Goal: Task Accomplishment & Management: Use online tool/utility

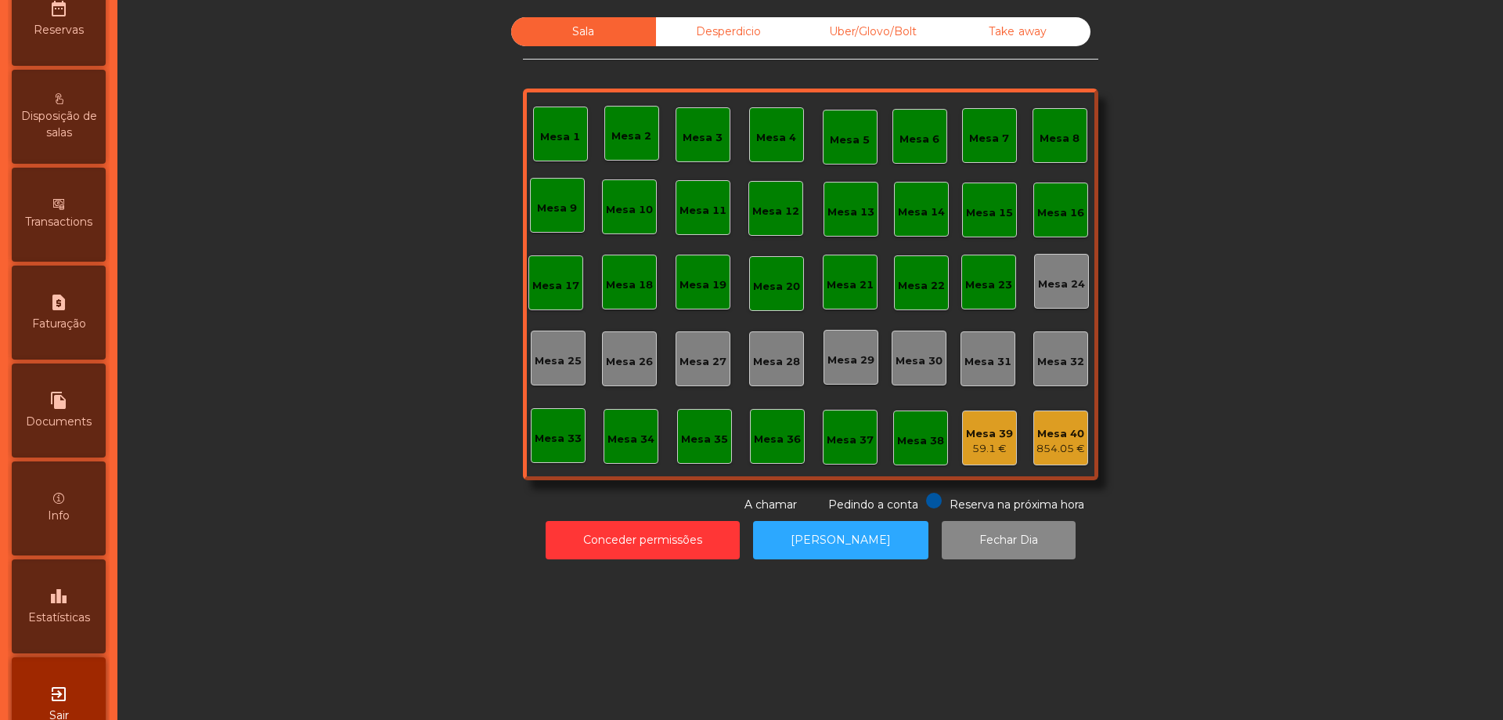
scroll to position [709, 0]
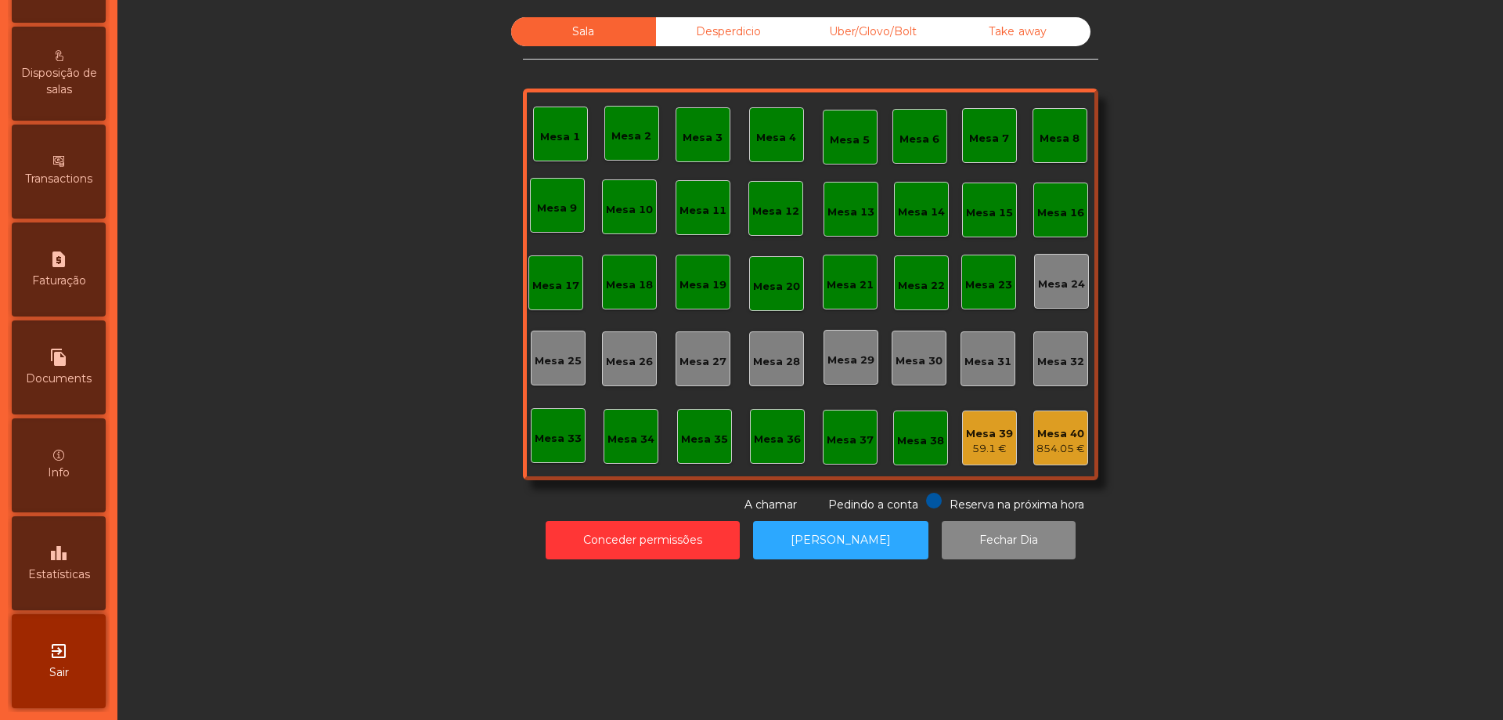
click at [63, 539] on div "leaderboard Estatísticas" at bounding box center [59, 563] width 94 height 94
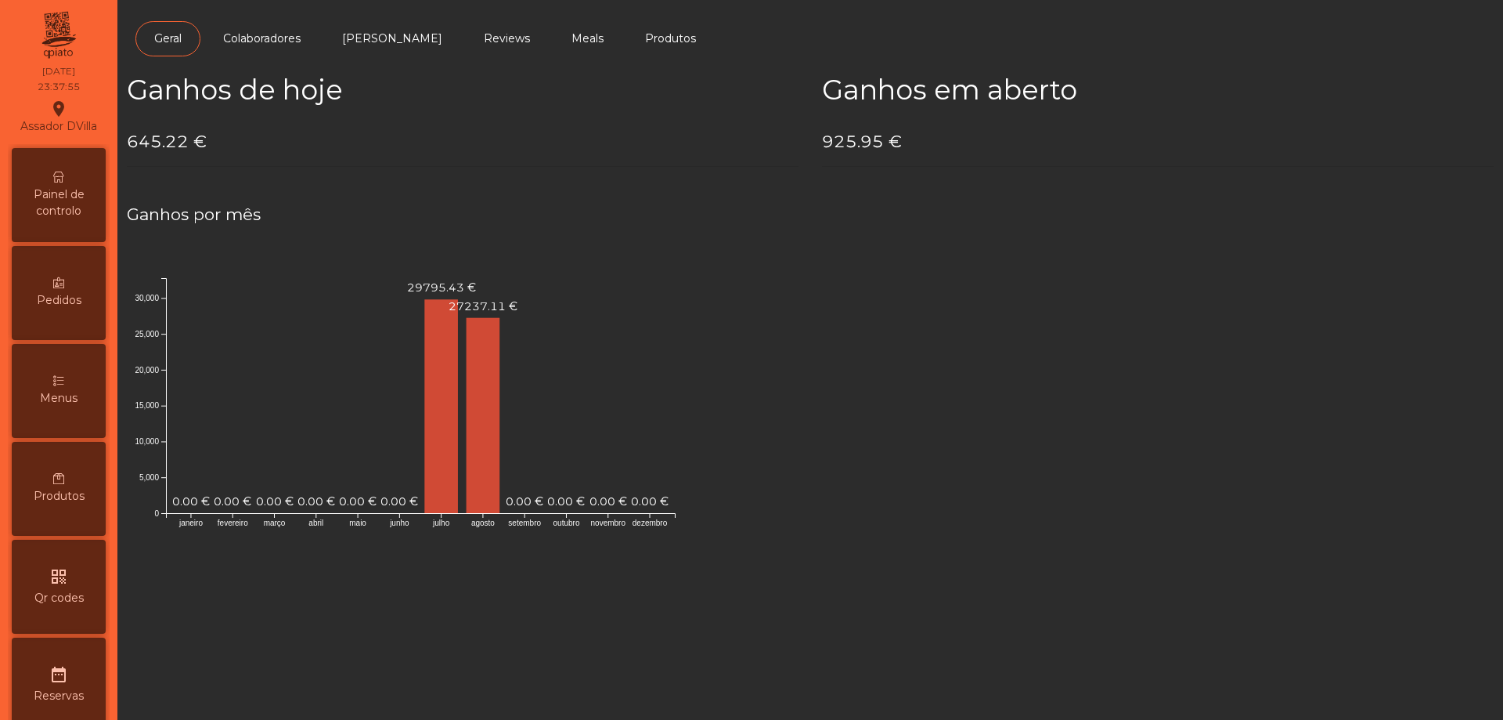
click at [67, 168] on div "Painel de controlo" at bounding box center [59, 195] width 94 height 94
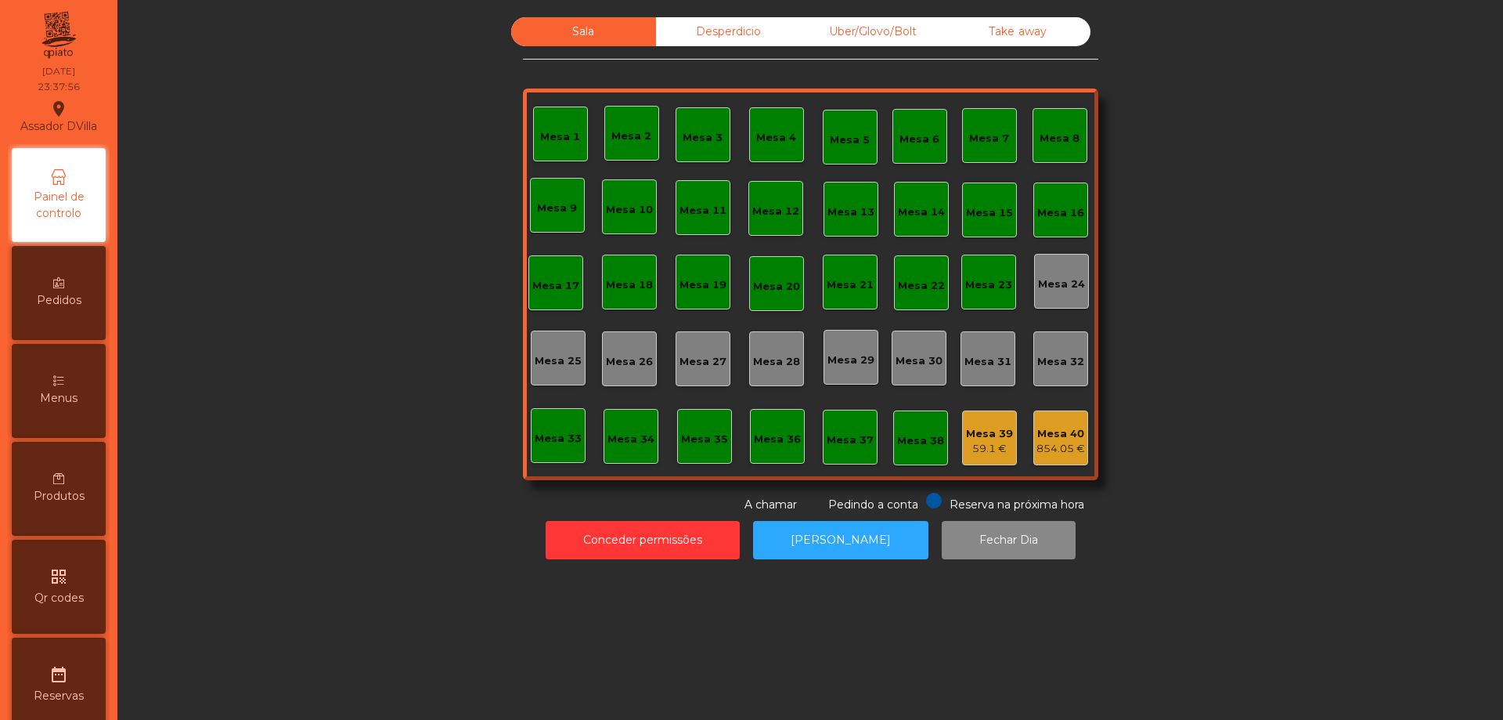
click at [1067, 451] on div "854.05 €" at bounding box center [1061, 449] width 49 height 16
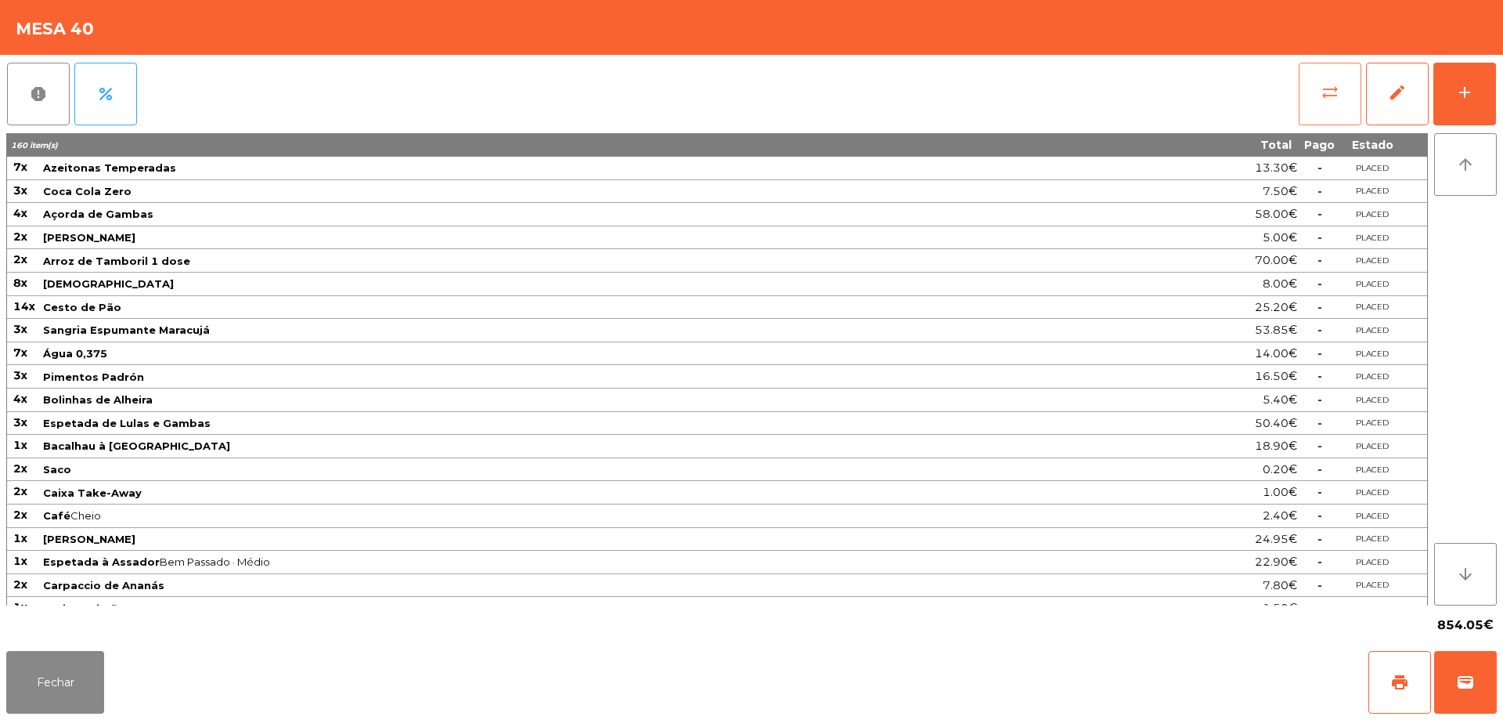
click at [1319, 106] on button "sync_alt" at bounding box center [1330, 94] width 63 height 63
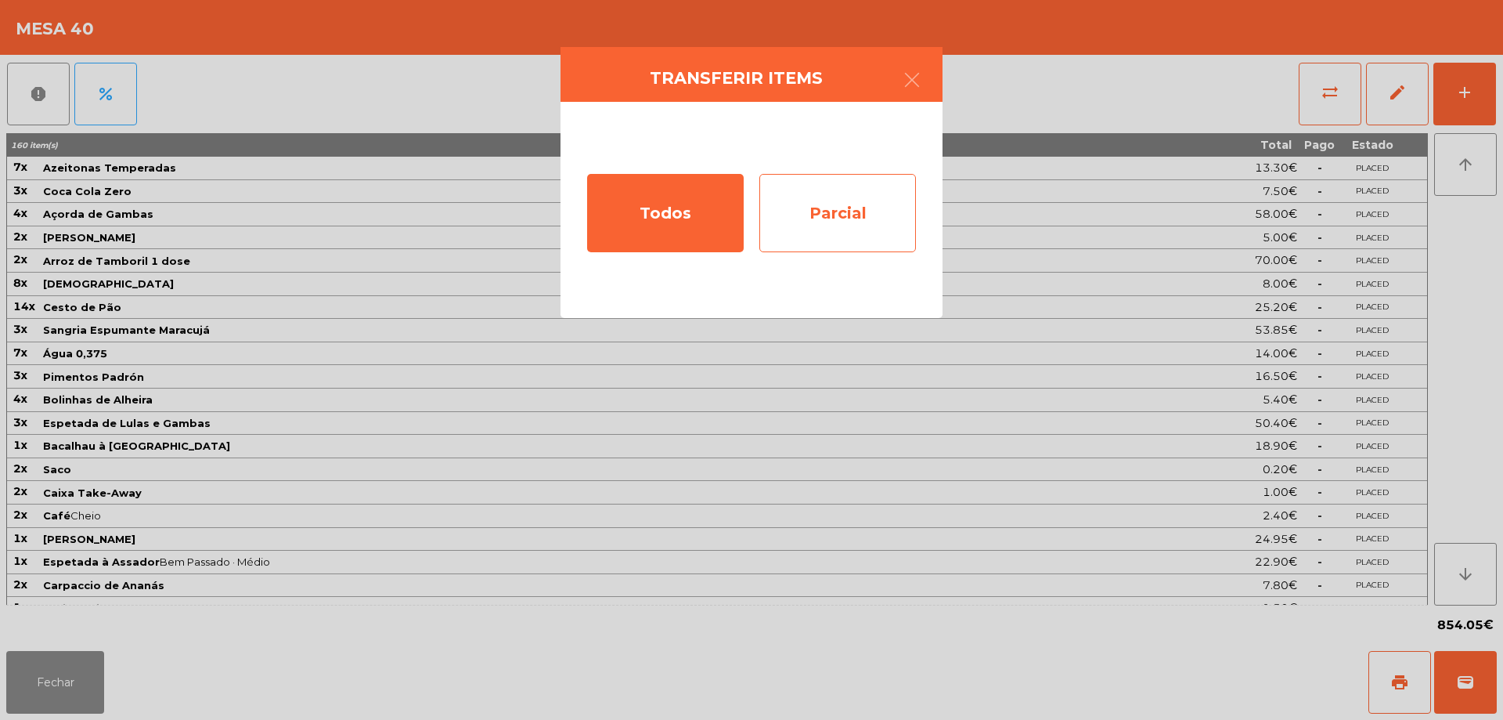
click at [867, 224] on div "Parcial" at bounding box center [837, 213] width 157 height 78
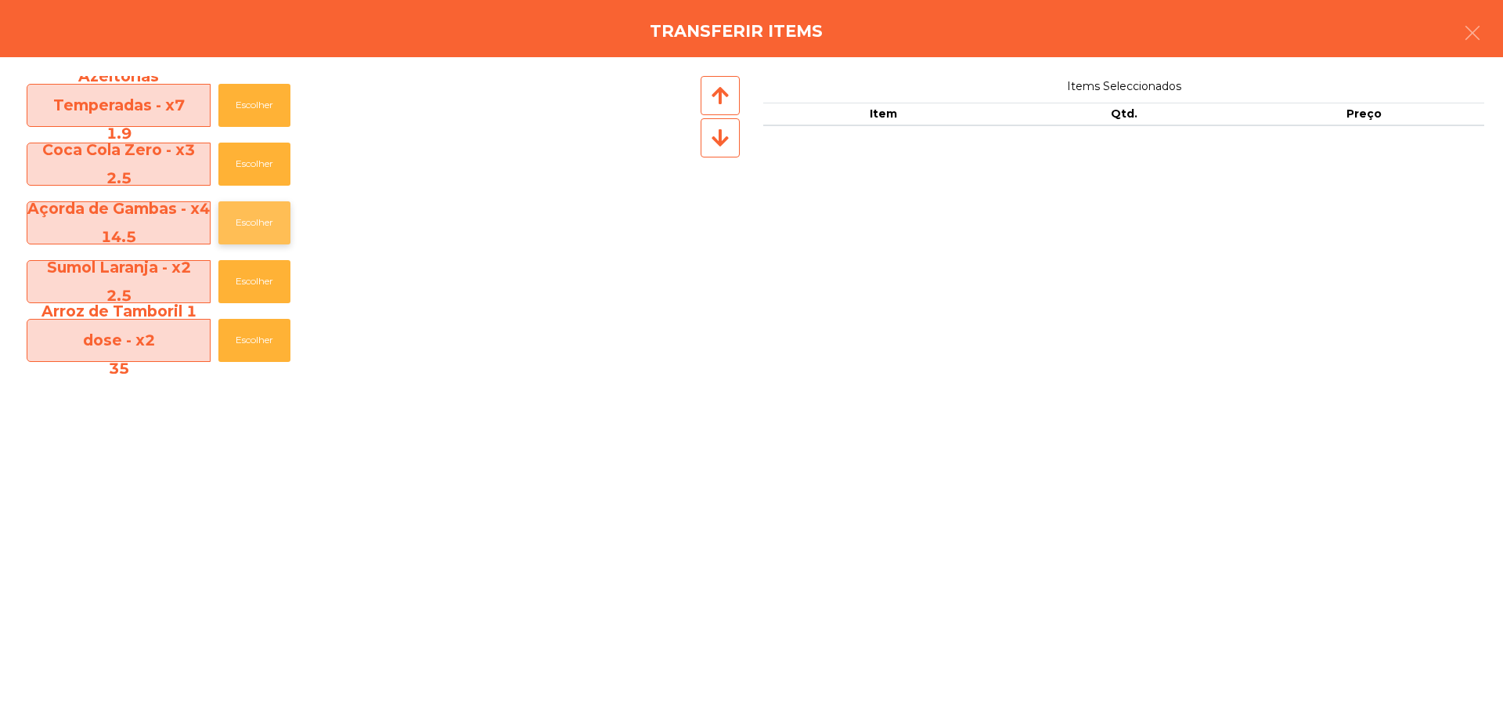
click at [240, 227] on button "Escolher" at bounding box center [254, 222] width 72 height 43
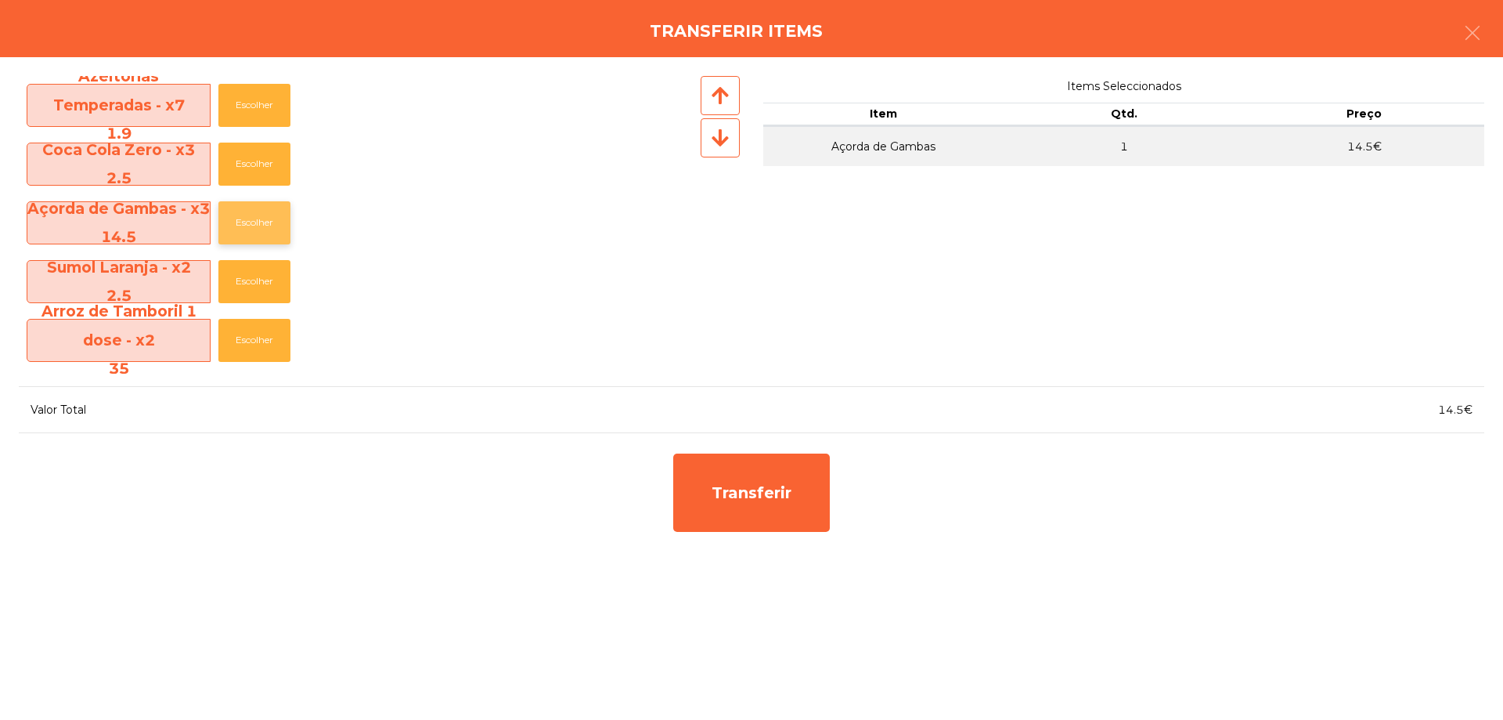
click at [240, 227] on button "Escolher" at bounding box center [254, 222] width 72 height 43
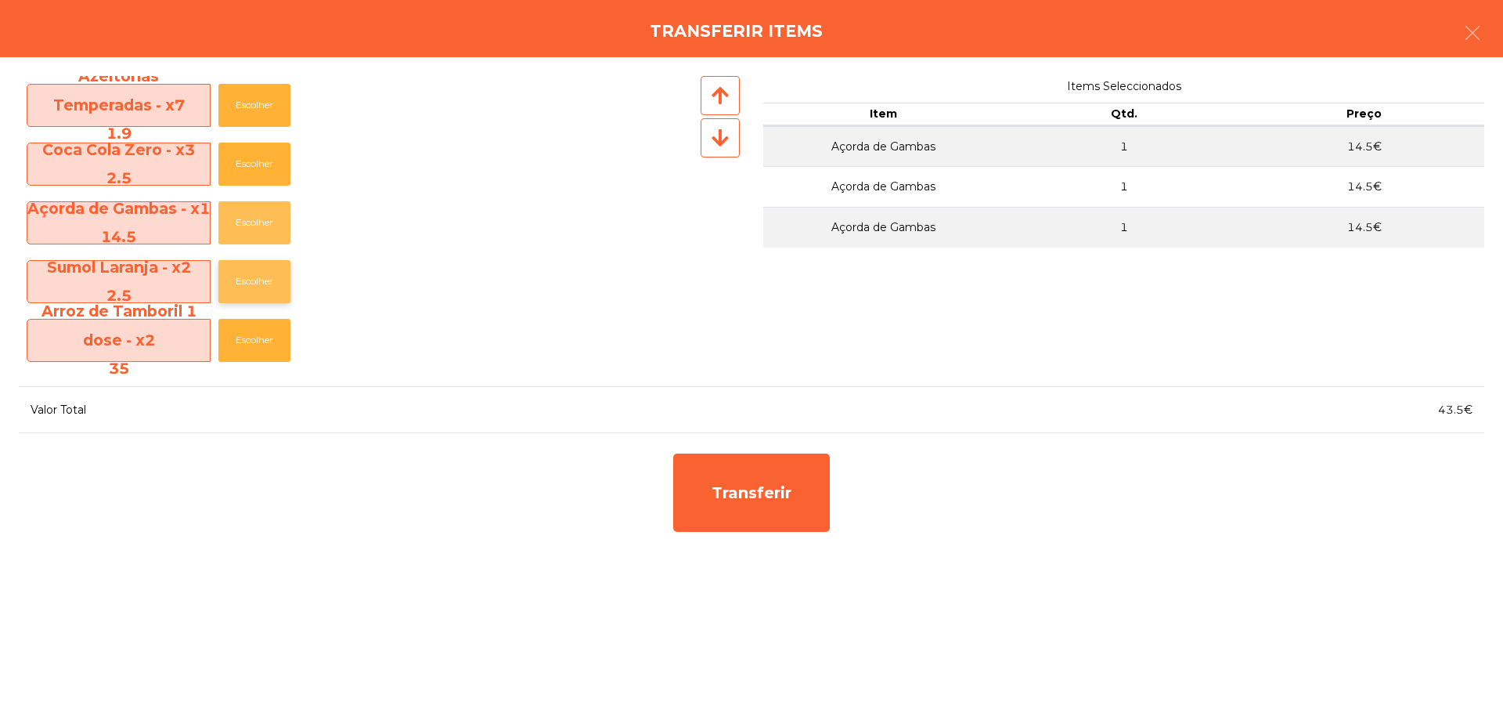
click at [240, 227] on button "Escolher" at bounding box center [254, 222] width 72 height 43
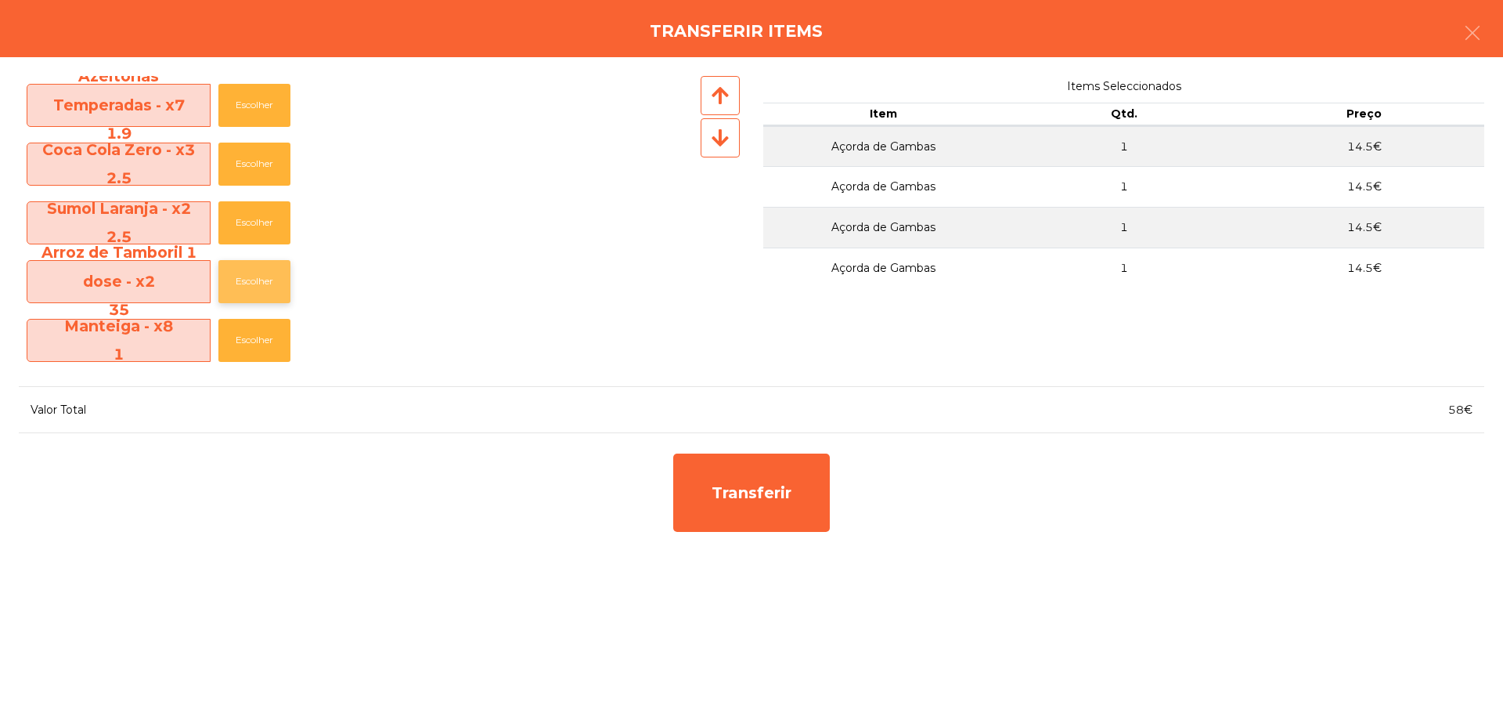
click at [236, 272] on button "Escolher" at bounding box center [254, 281] width 72 height 43
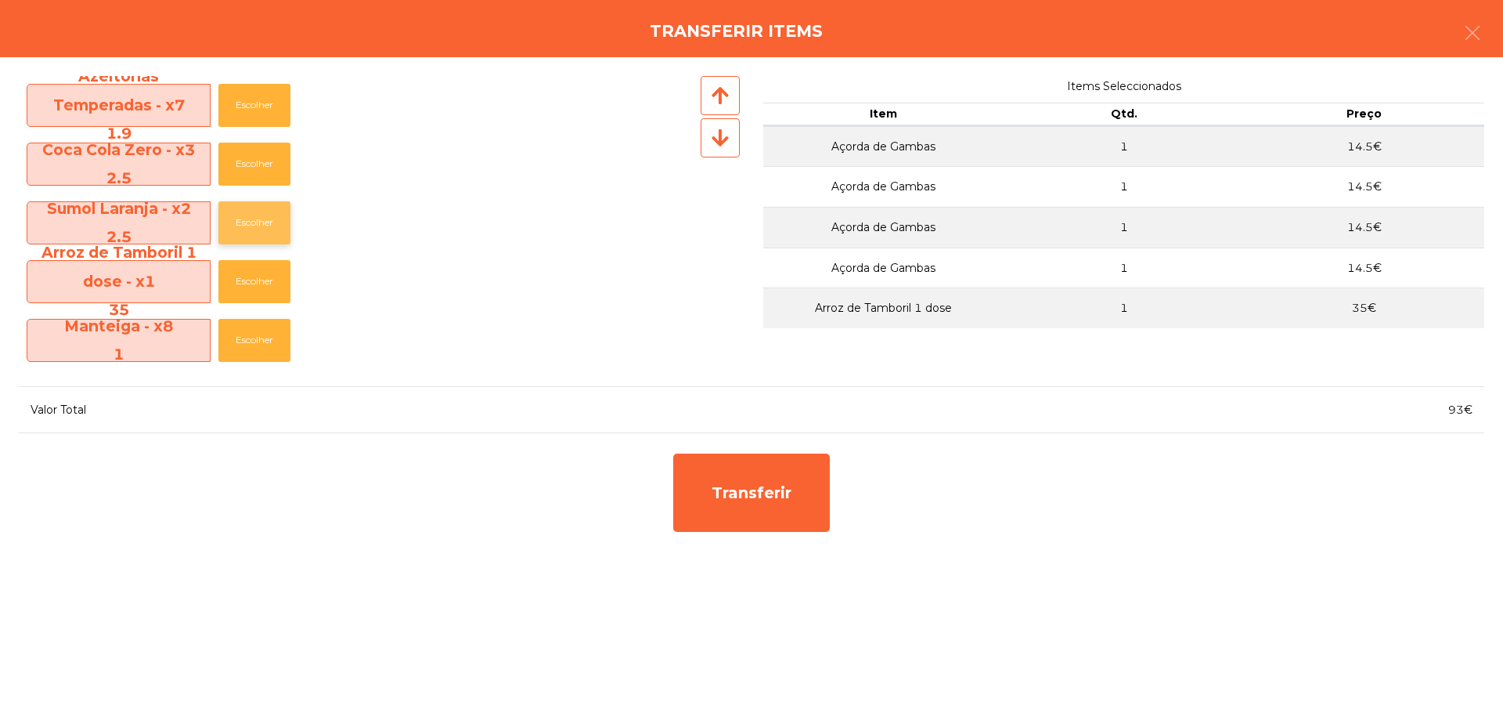
click at [243, 221] on button "Escolher" at bounding box center [254, 222] width 72 height 43
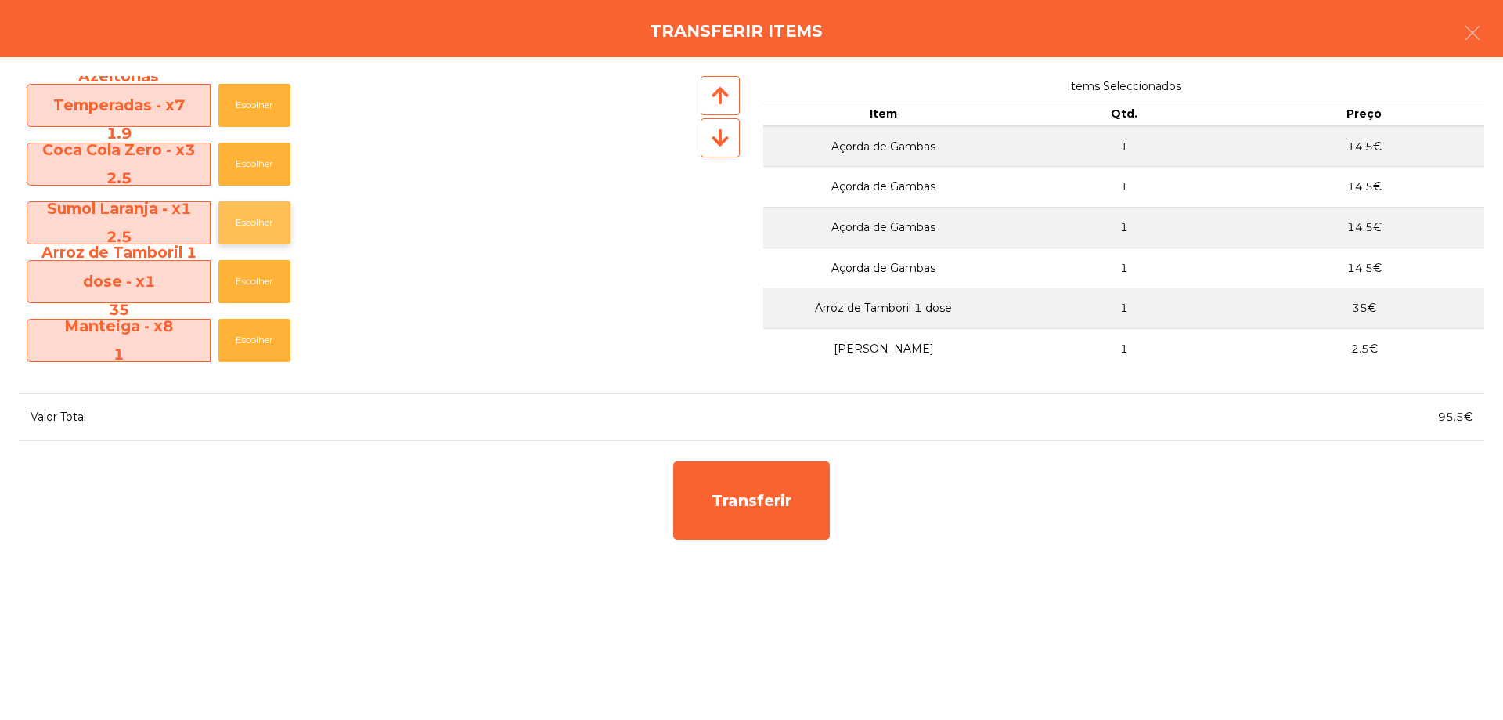
click at [243, 221] on button "Escolher" at bounding box center [254, 222] width 72 height 43
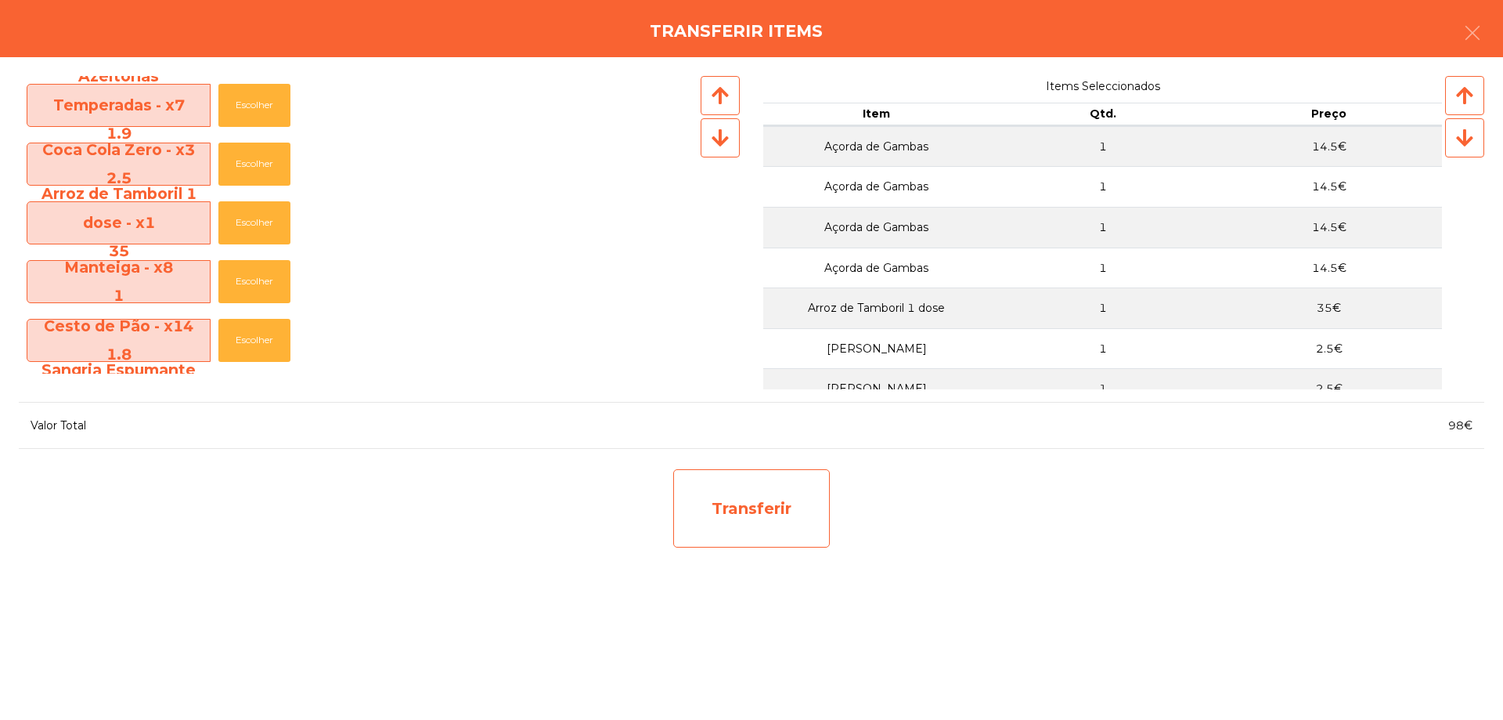
click at [733, 510] on div "Transferir" at bounding box center [751, 508] width 157 height 78
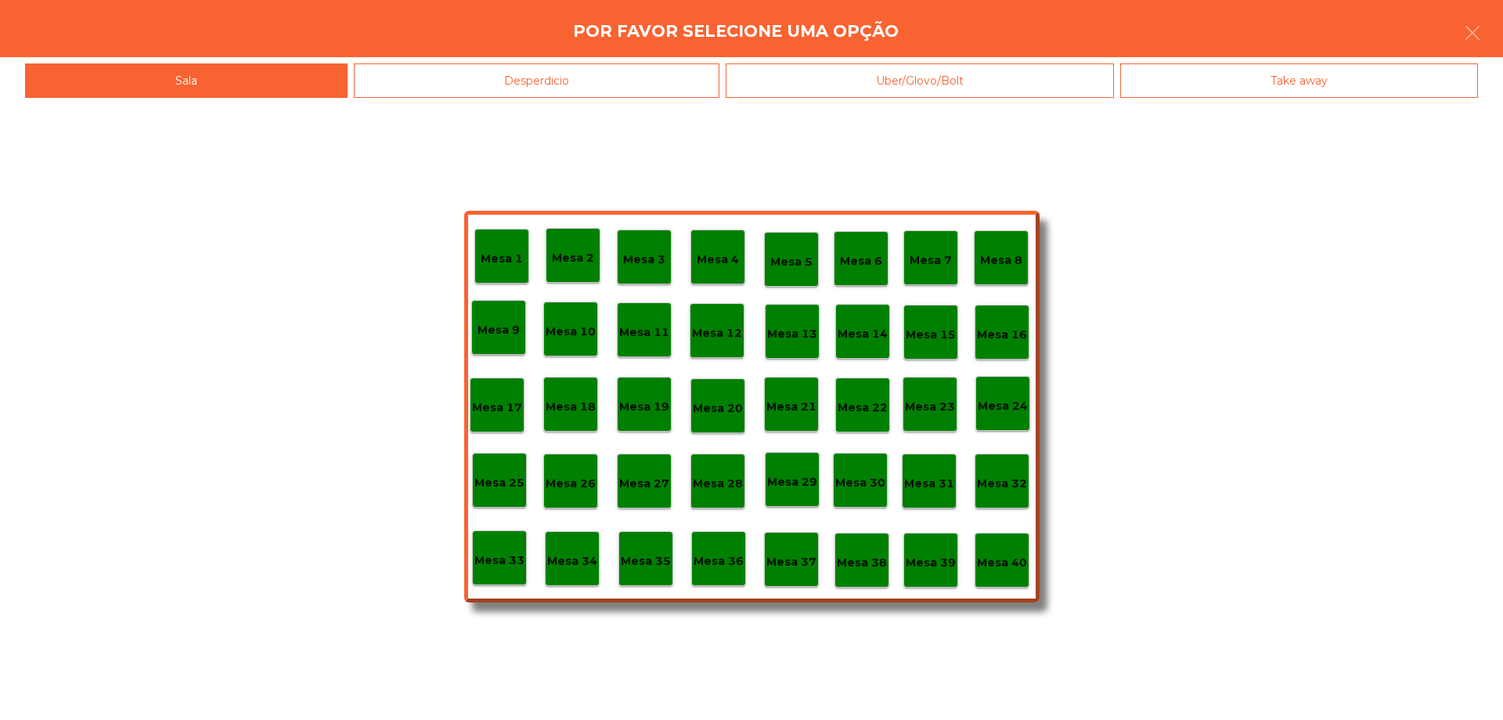
click at [914, 561] on p "Mesa 39" at bounding box center [931, 563] width 50 height 18
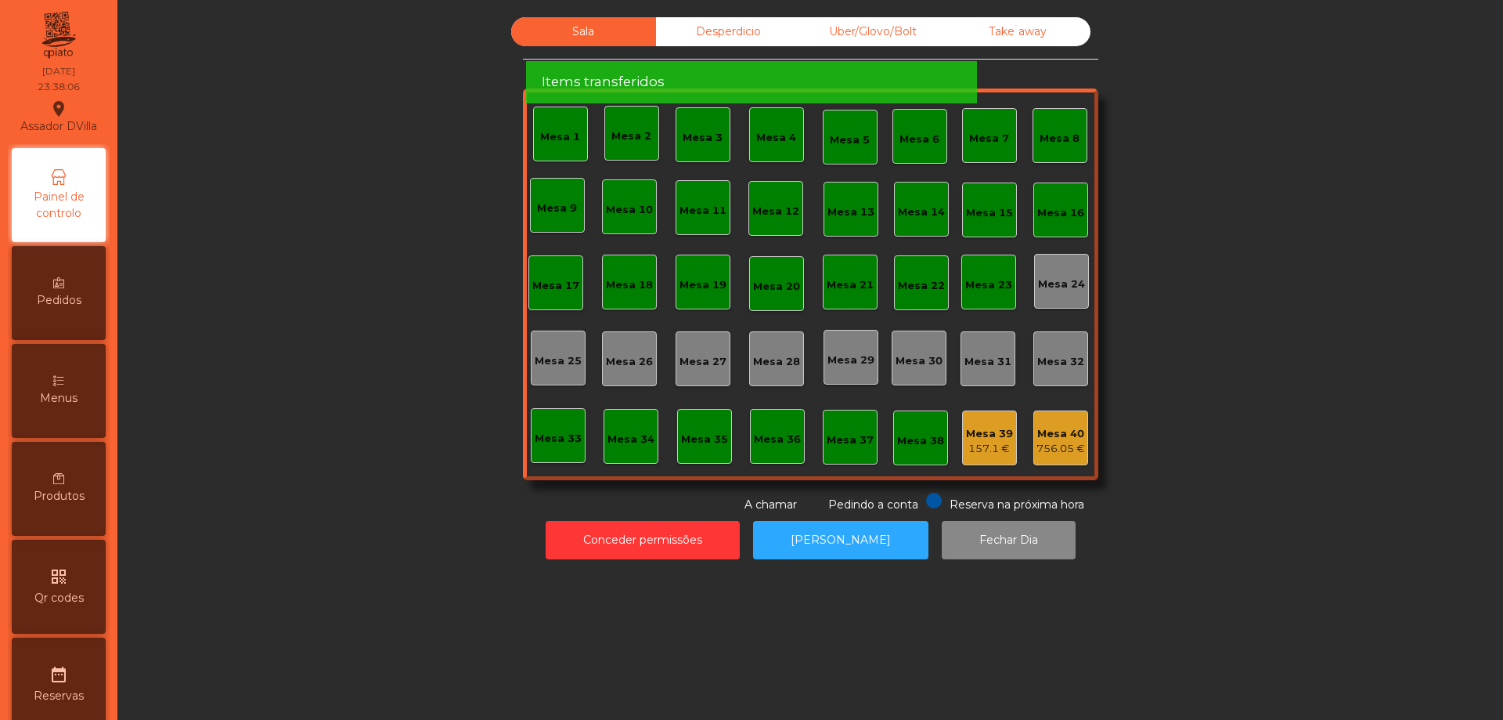
click at [1038, 455] on div "756.05 €" at bounding box center [1061, 449] width 49 height 16
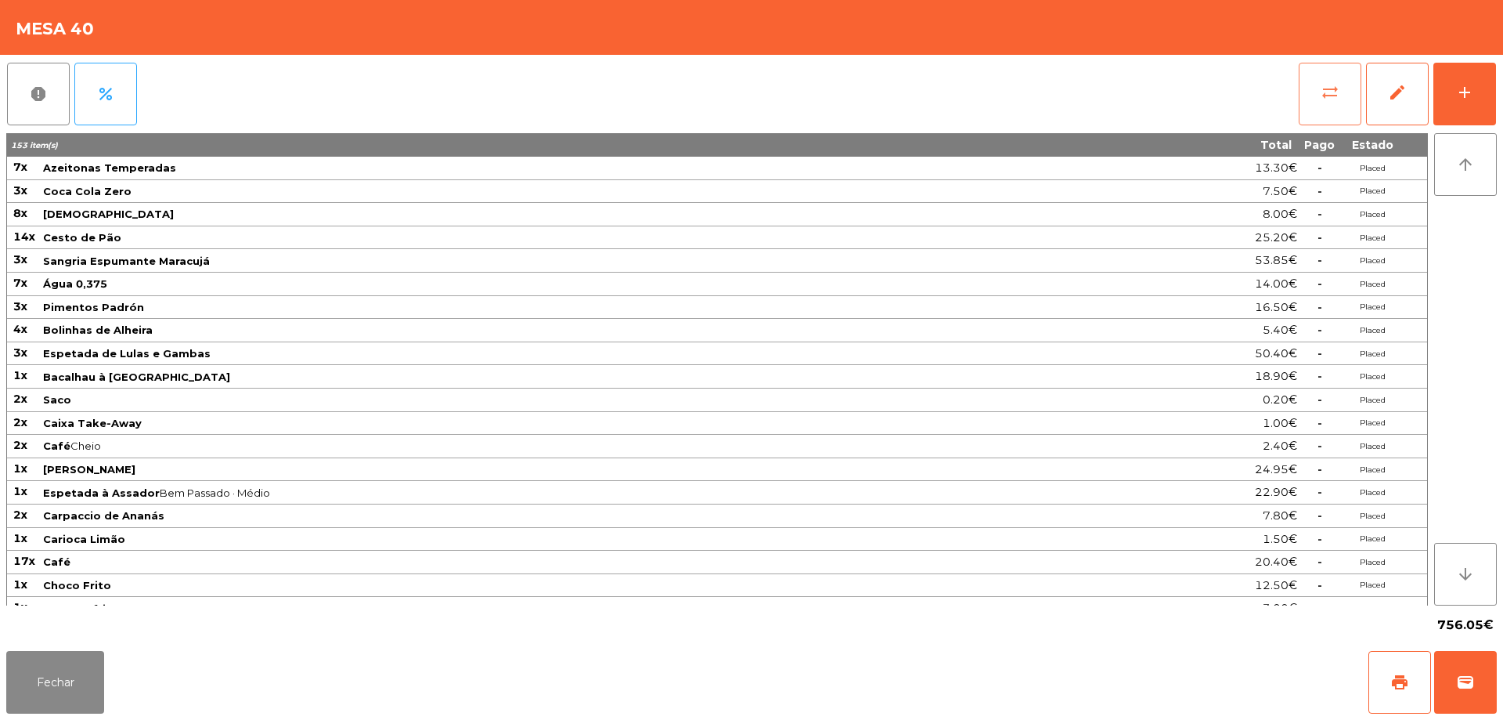
click at [1351, 70] on button "sync_alt" at bounding box center [1330, 94] width 63 height 63
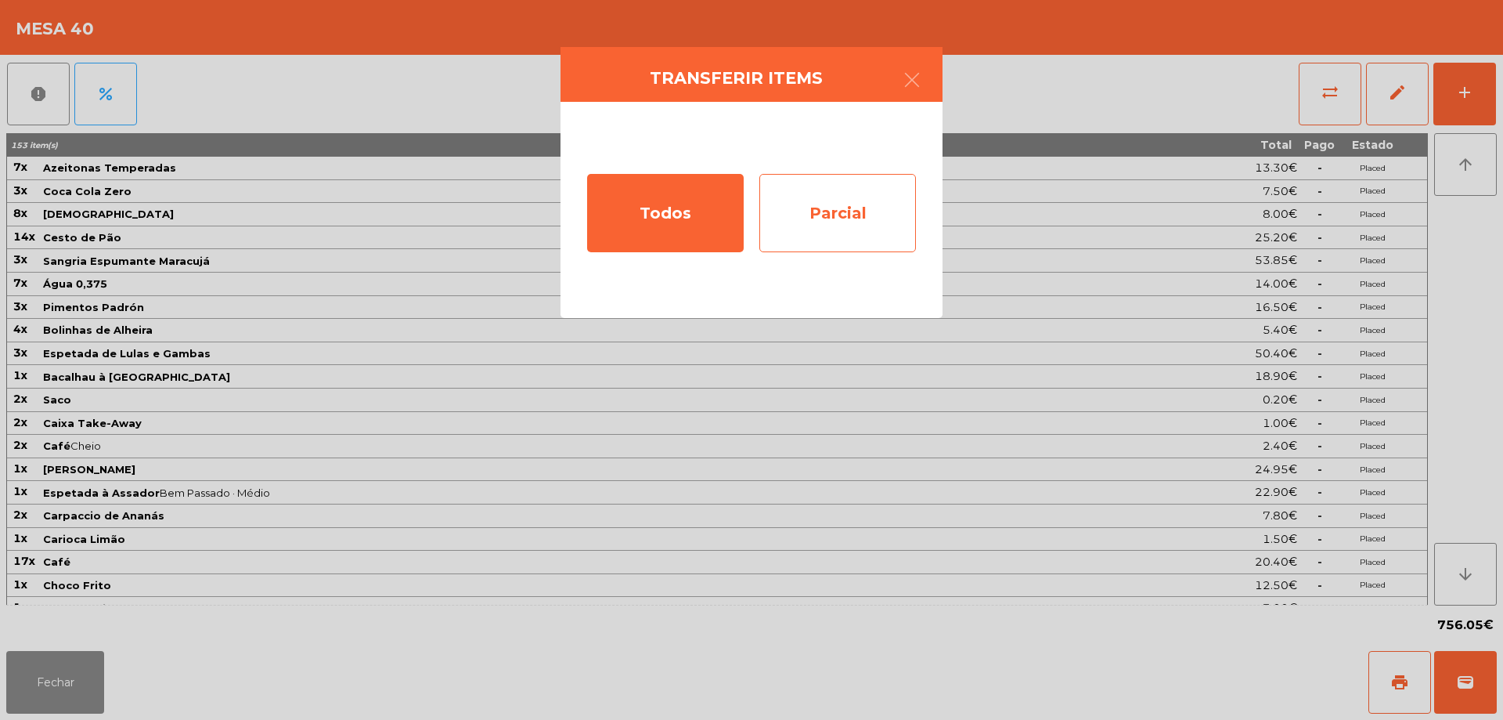
click at [886, 183] on div "Parcial" at bounding box center [837, 213] width 157 height 78
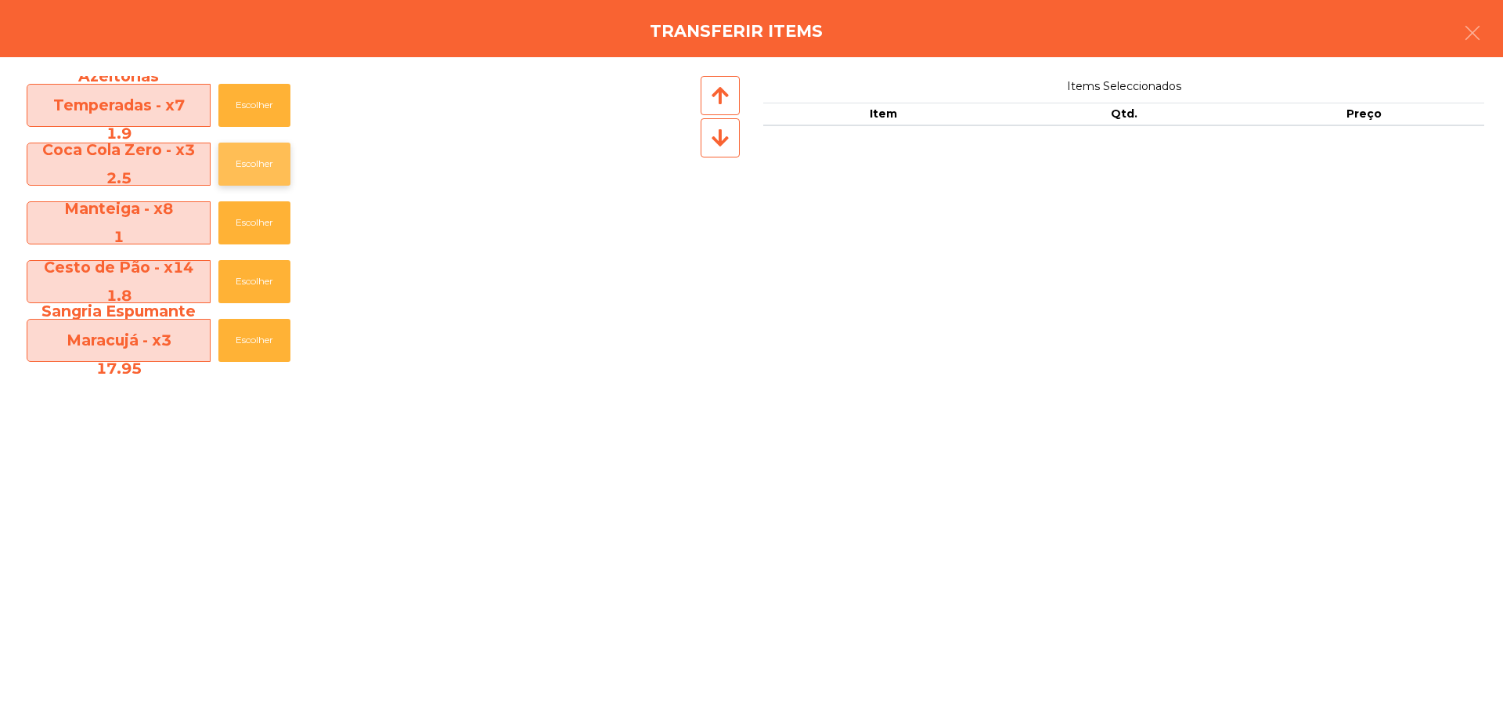
click at [247, 160] on button "Escolher" at bounding box center [254, 163] width 72 height 43
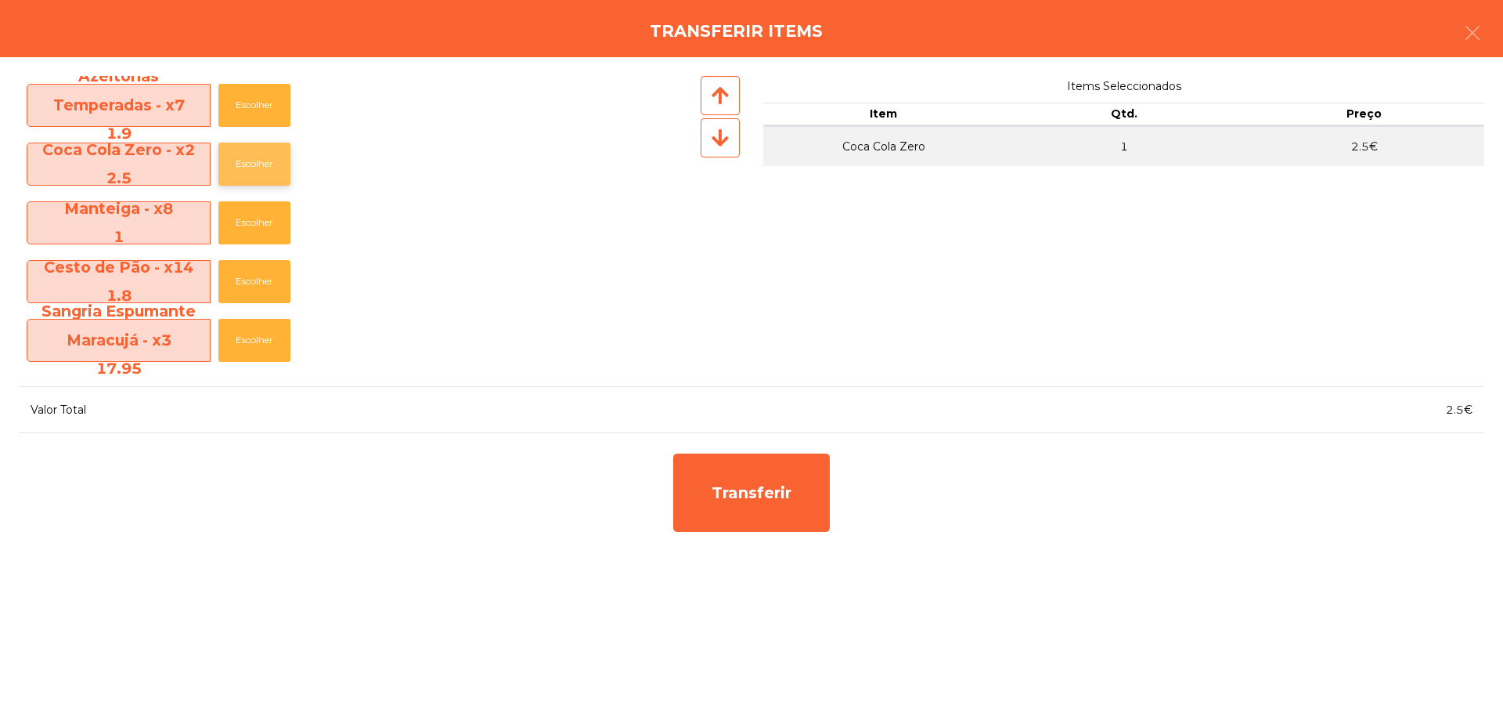
click at [247, 160] on button "Escolher" at bounding box center [254, 163] width 72 height 43
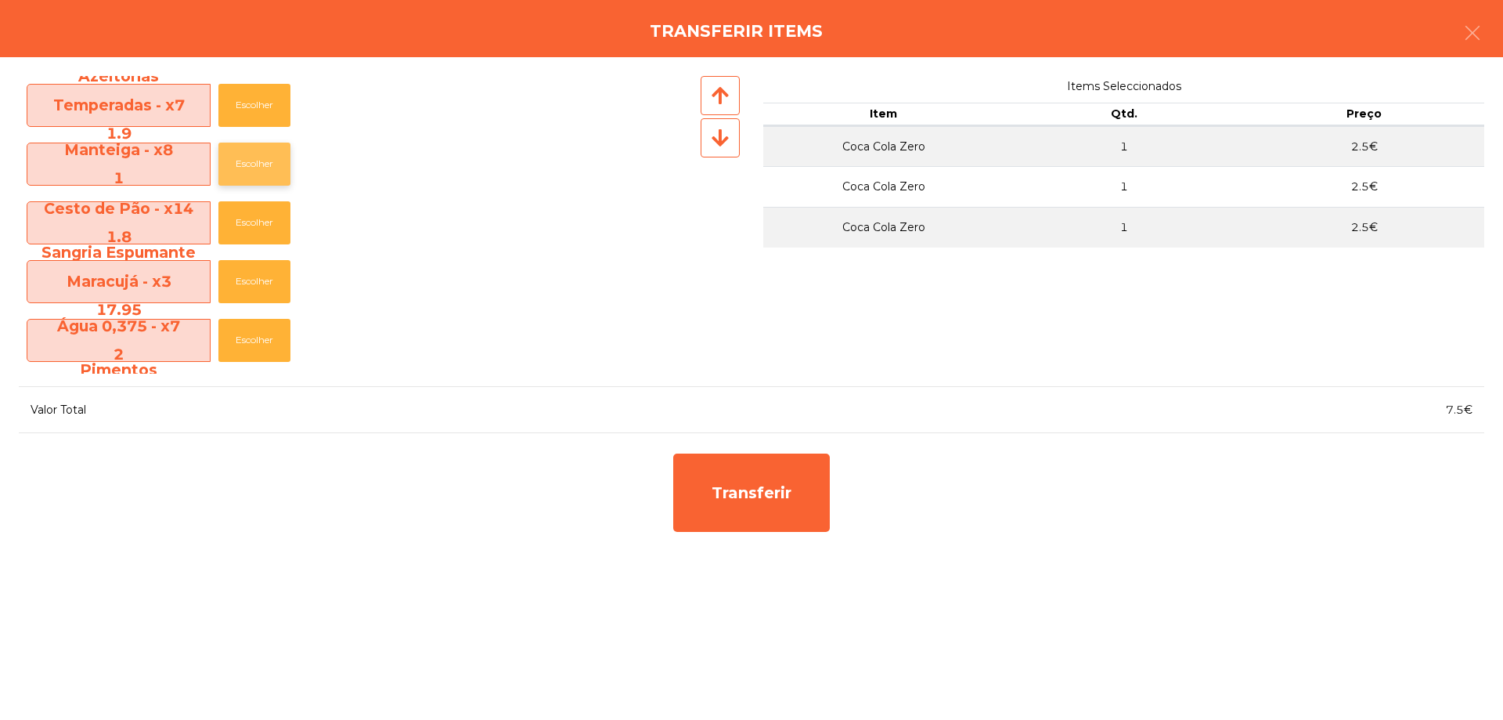
click at [248, 158] on button "Escolher" at bounding box center [254, 163] width 72 height 43
click at [250, 157] on button "Escolher" at bounding box center [254, 163] width 72 height 43
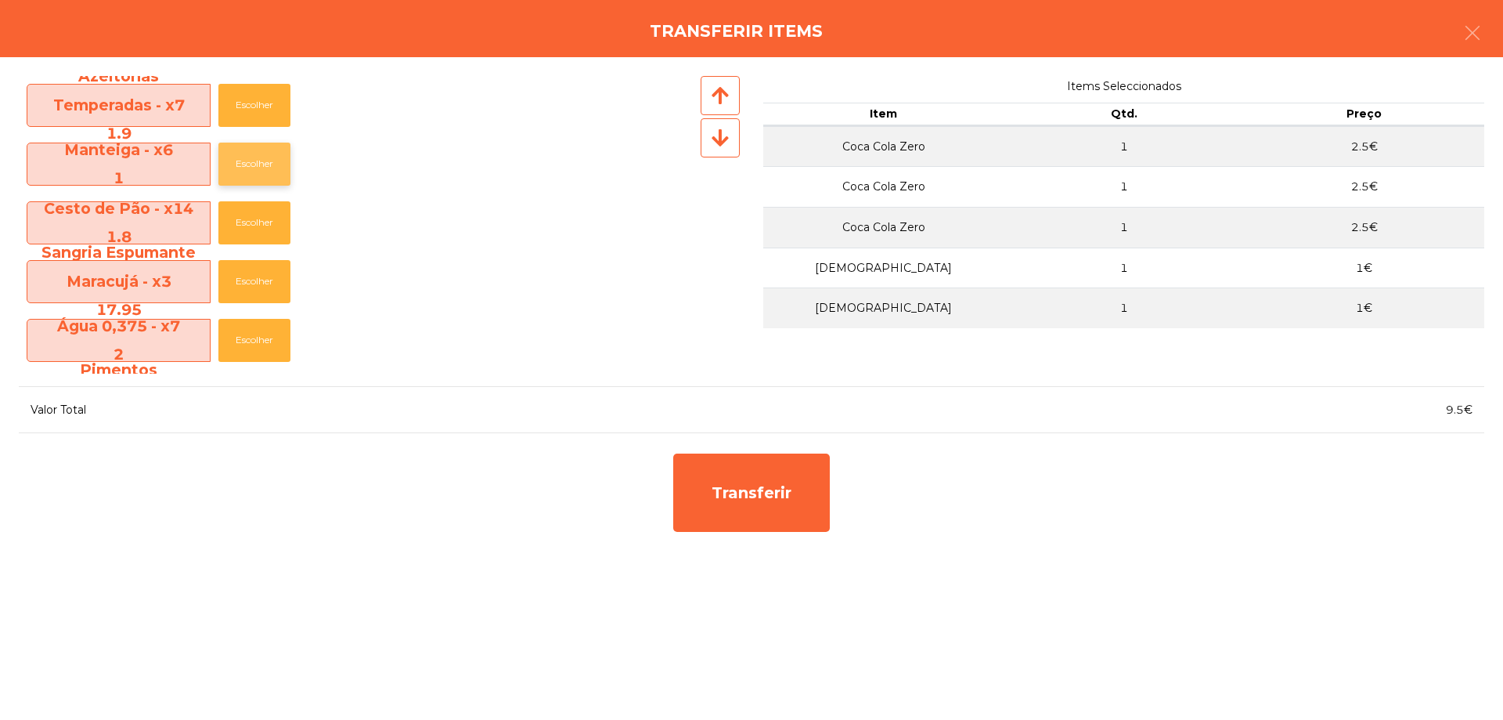
click at [250, 157] on button "Escolher" at bounding box center [254, 163] width 72 height 43
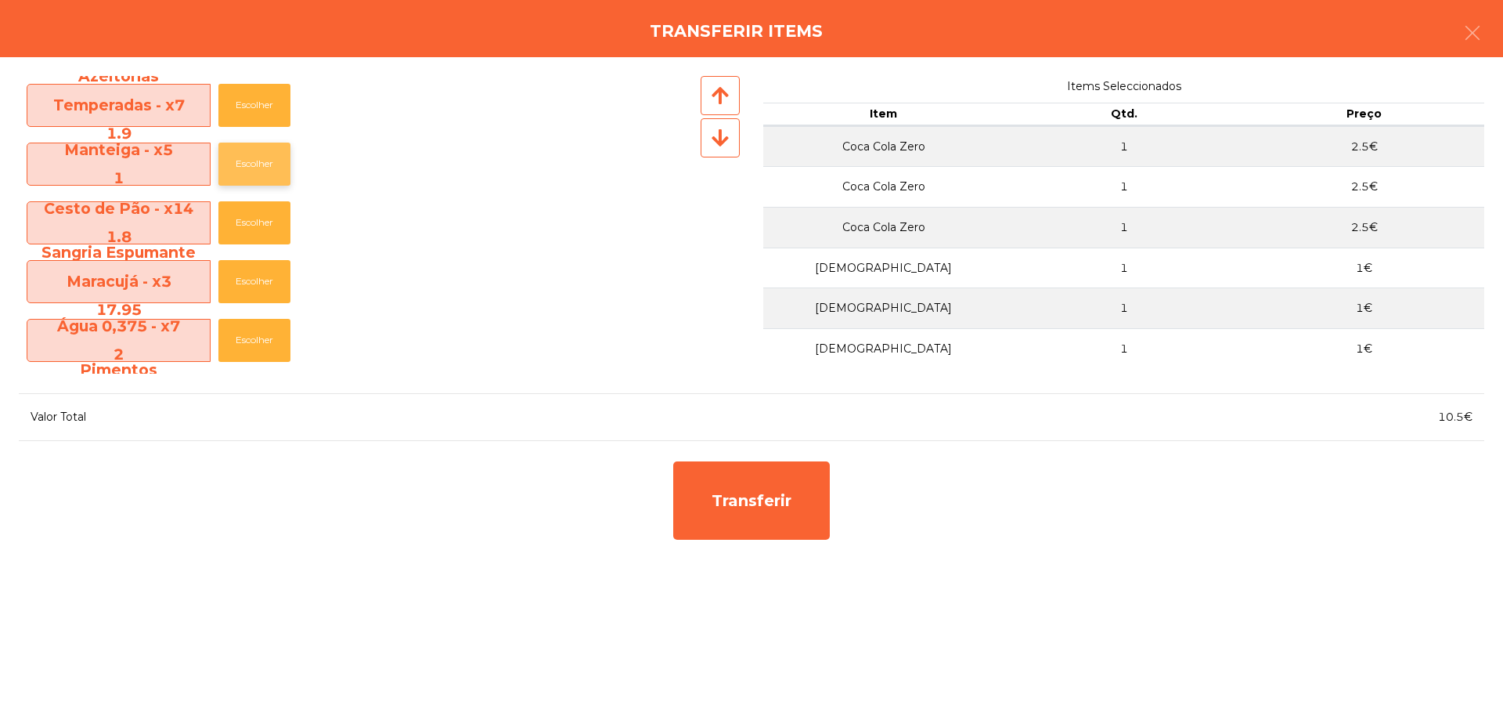
click at [250, 156] on button "Escolher" at bounding box center [254, 163] width 72 height 43
click at [251, 155] on button "Escolher" at bounding box center [254, 163] width 72 height 43
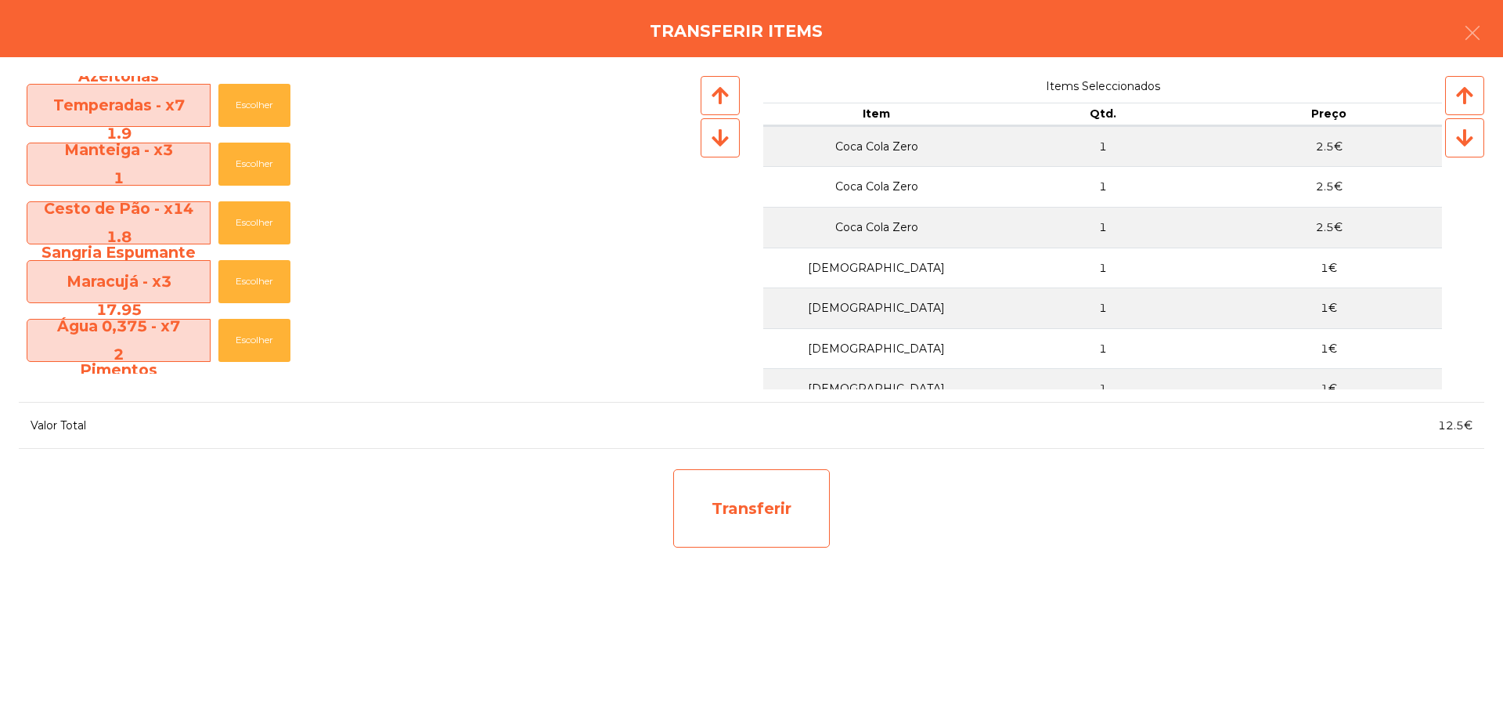
click at [736, 538] on div "Transferir" at bounding box center [751, 508] width 157 height 78
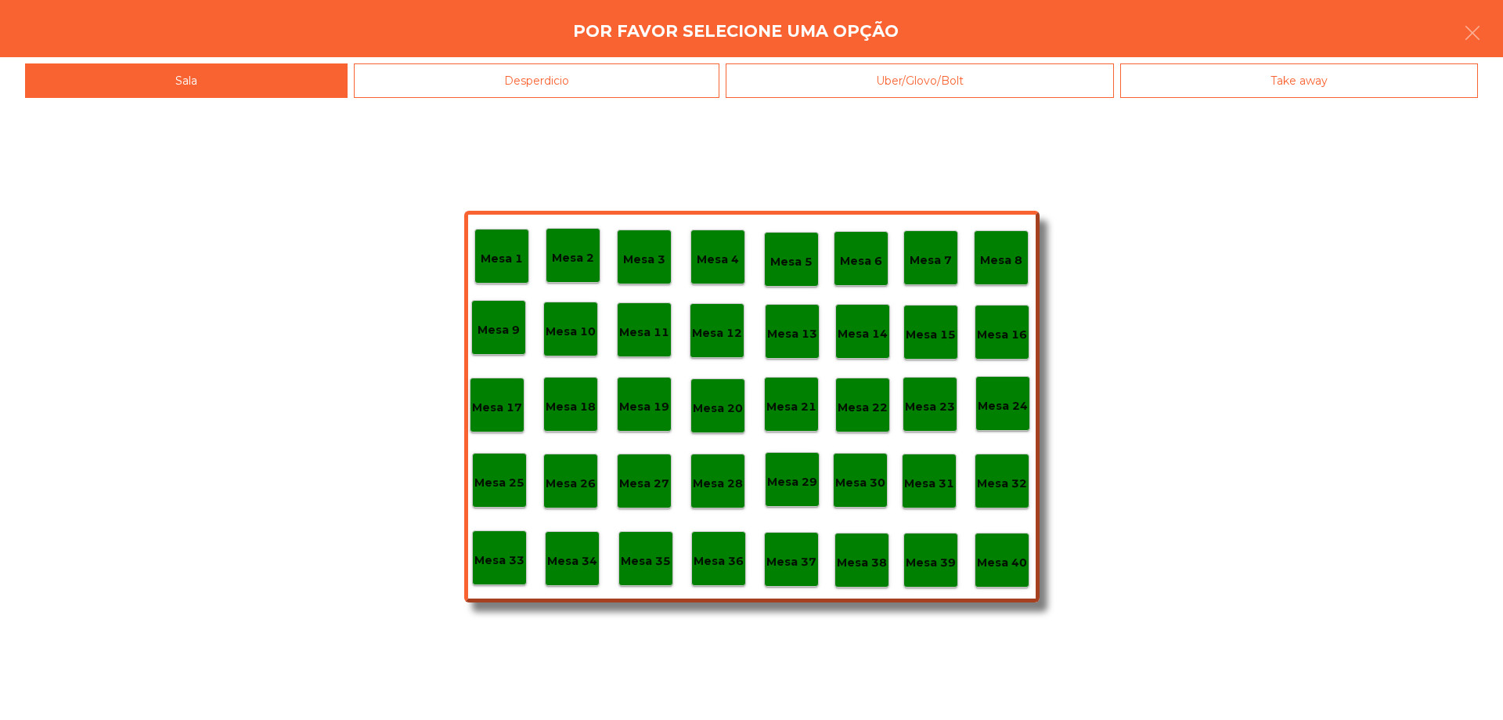
click at [923, 554] on p "Mesa 39" at bounding box center [931, 563] width 50 height 18
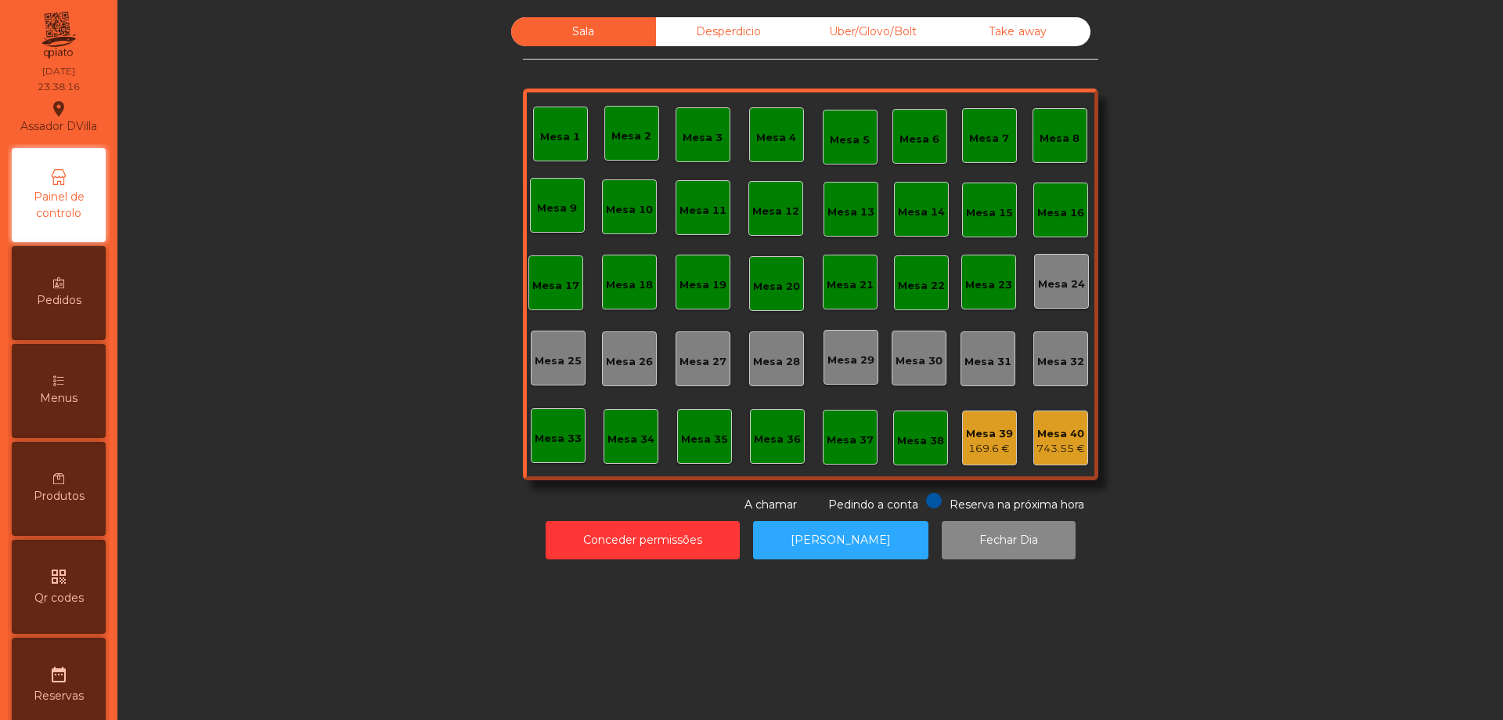
click at [1066, 452] on div "743.55 €" at bounding box center [1061, 449] width 49 height 16
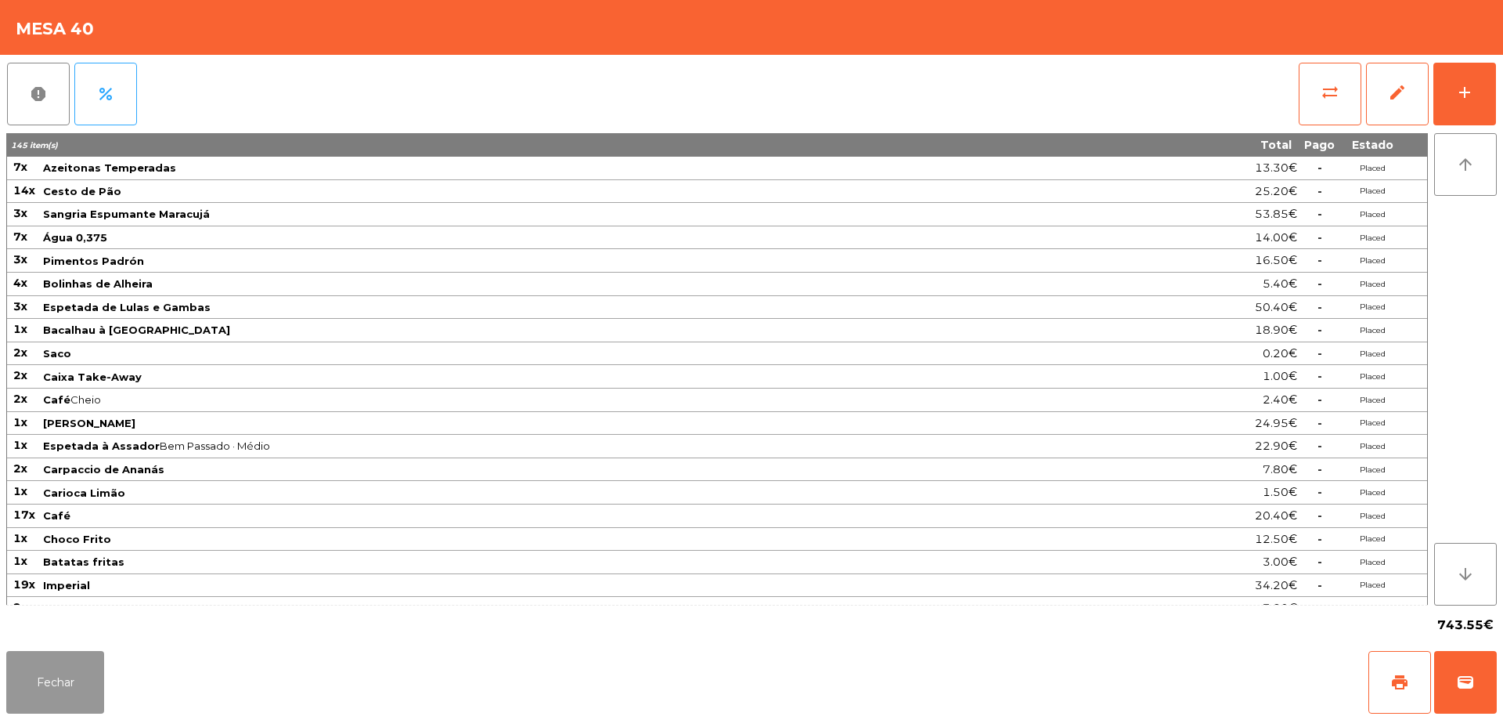
drag, startPoint x: 99, startPoint y: 700, endPoint x: 123, endPoint y: 692, distance: 24.8
click at [100, 699] on button "Fechar" at bounding box center [55, 682] width 98 height 63
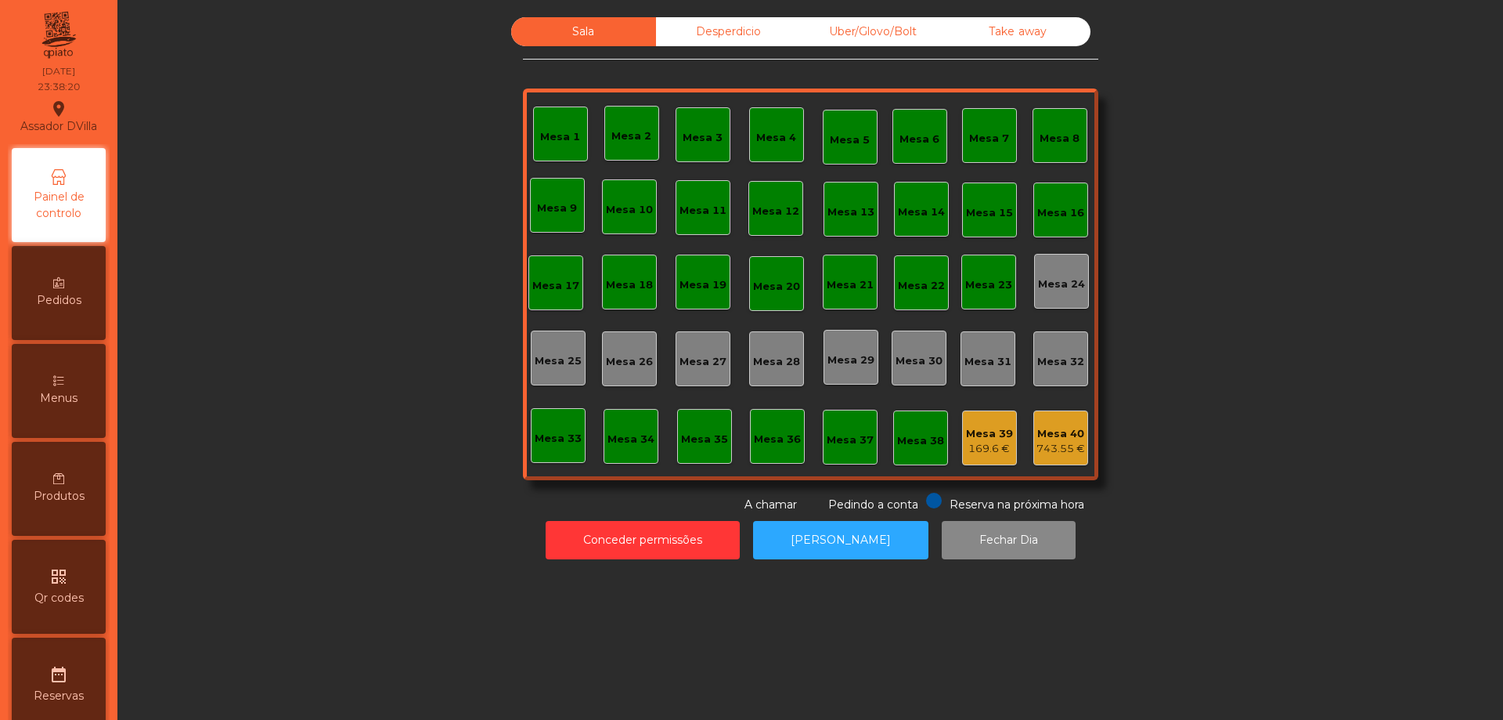
click at [1051, 436] on div "Mesa 40" at bounding box center [1061, 434] width 49 height 16
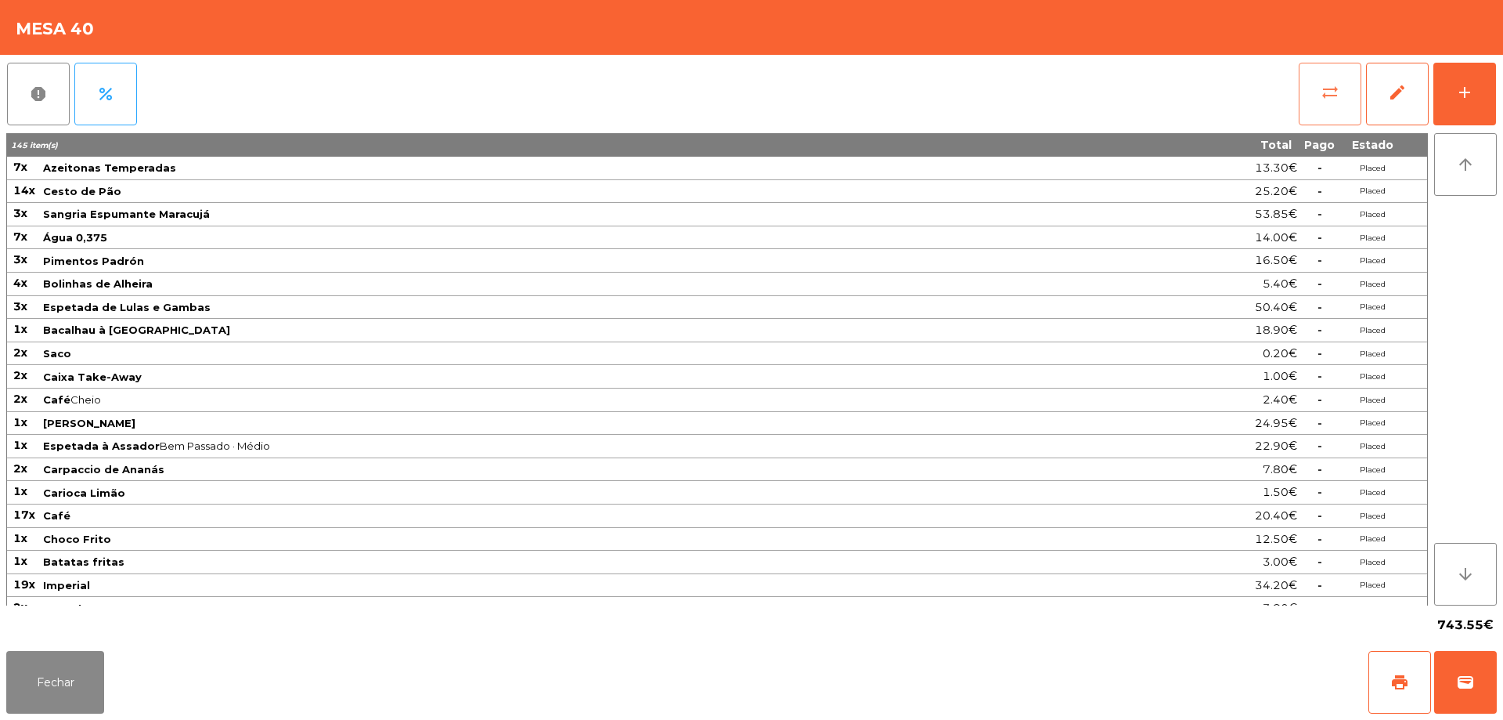
click at [1318, 98] on button "sync_alt" at bounding box center [1330, 94] width 63 height 63
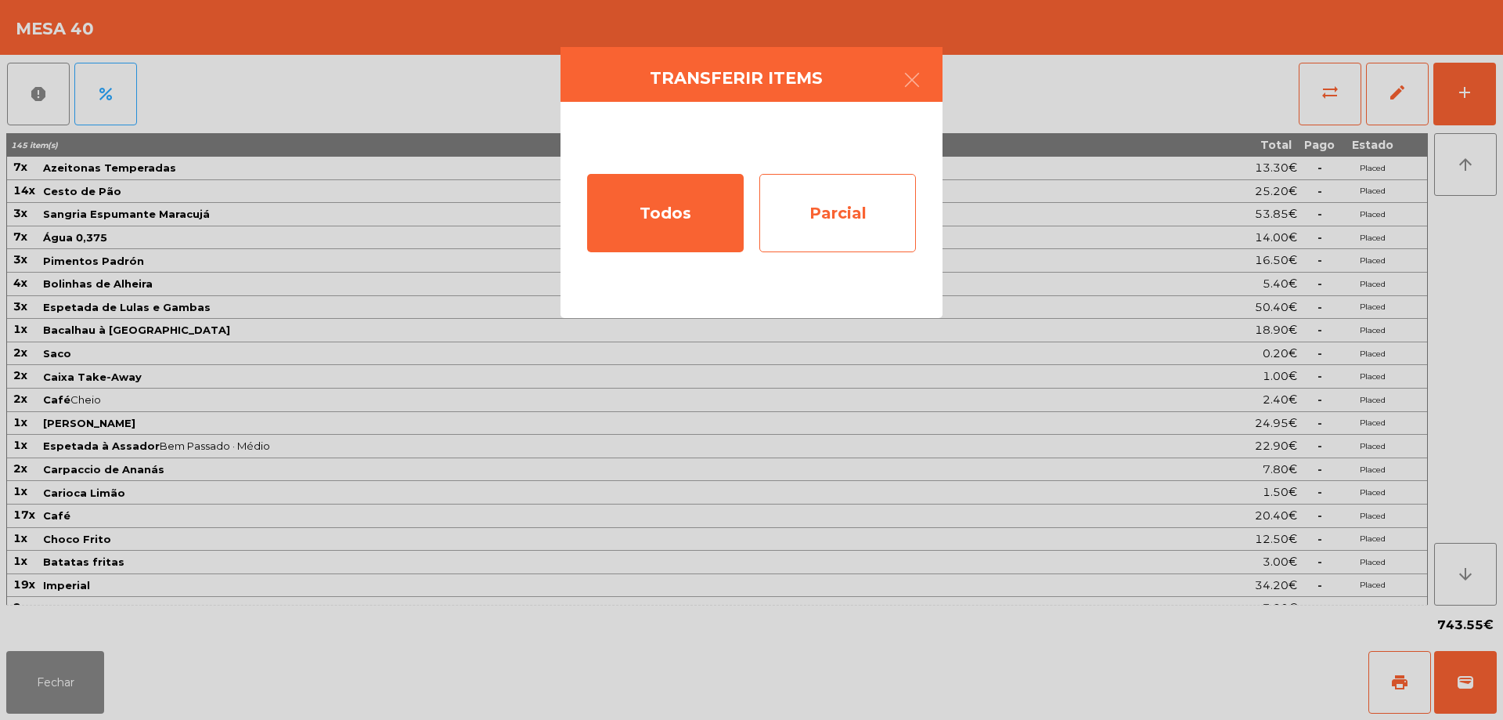
click at [834, 185] on div "Parcial" at bounding box center [837, 213] width 157 height 78
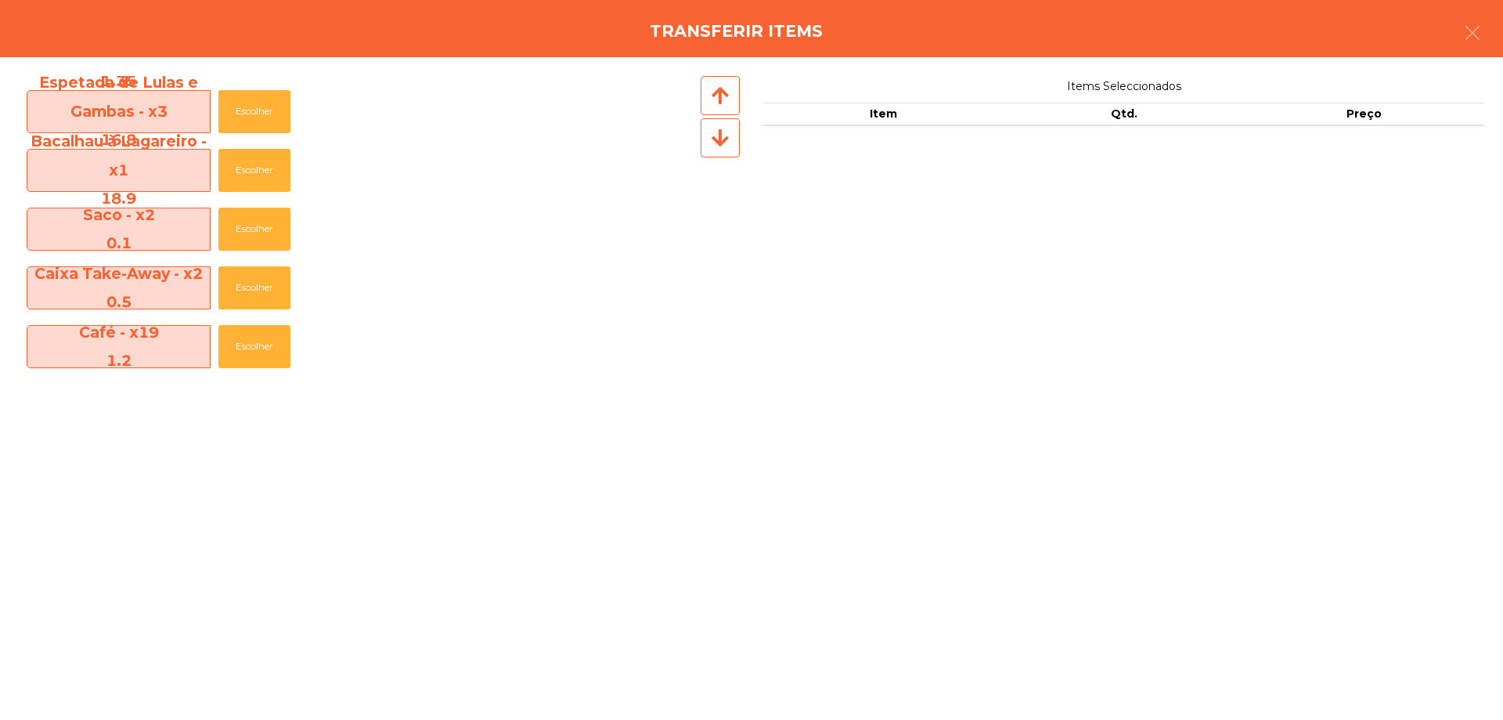
scroll to position [391, 0]
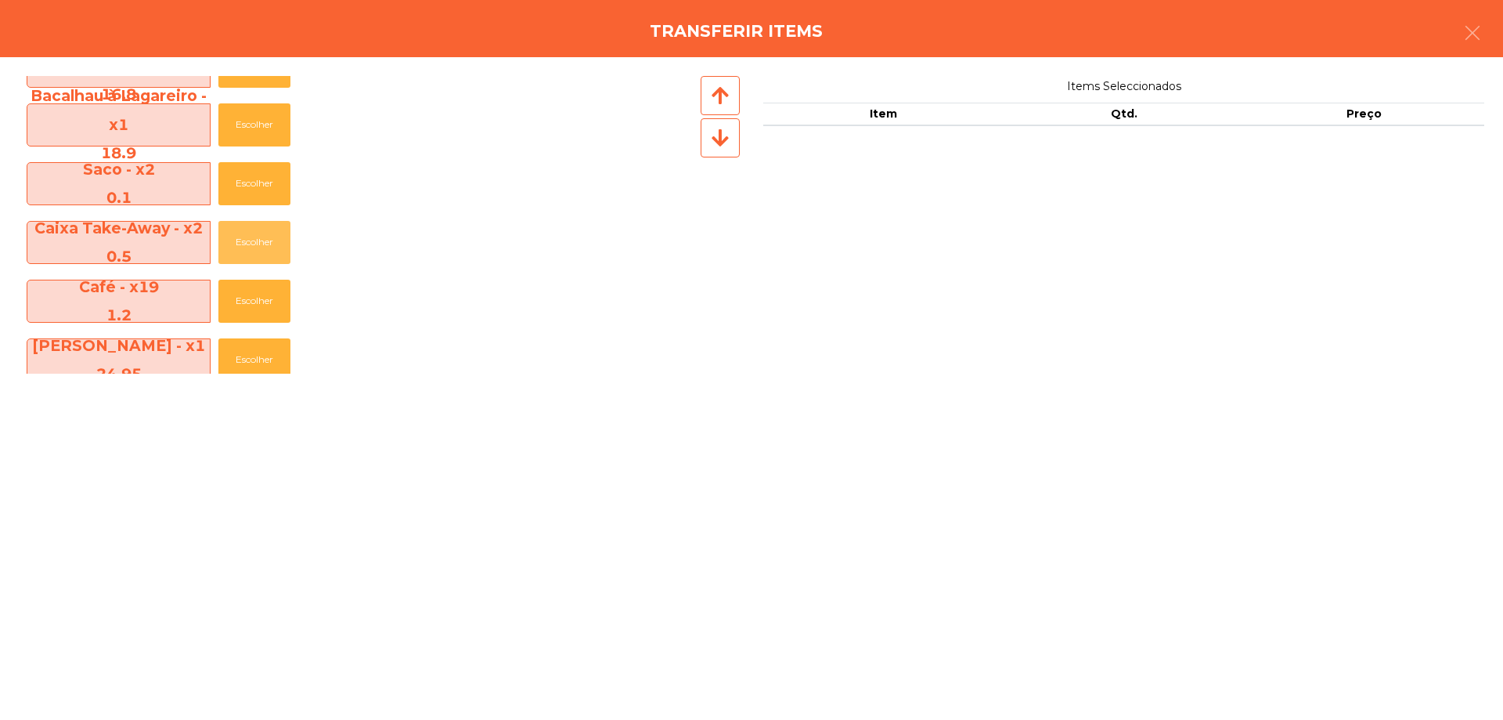
drag, startPoint x: 240, startPoint y: 246, endPoint x: 384, endPoint y: 323, distance: 163.2
click at [241, 246] on button "Escolher" at bounding box center [254, 242] width 72 height 43
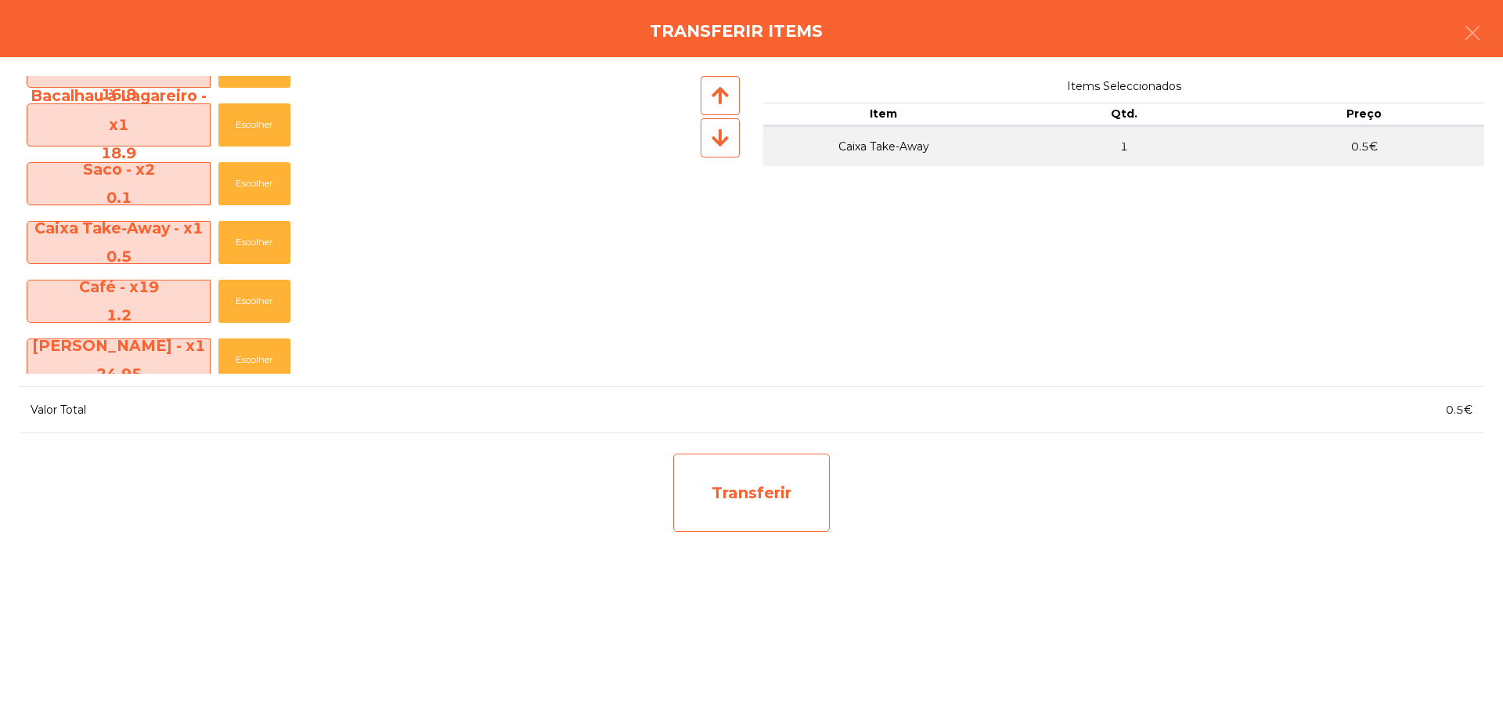
click at [720, 474] on div "Transferir" at bounding box center [751, 492] width 157 height 78
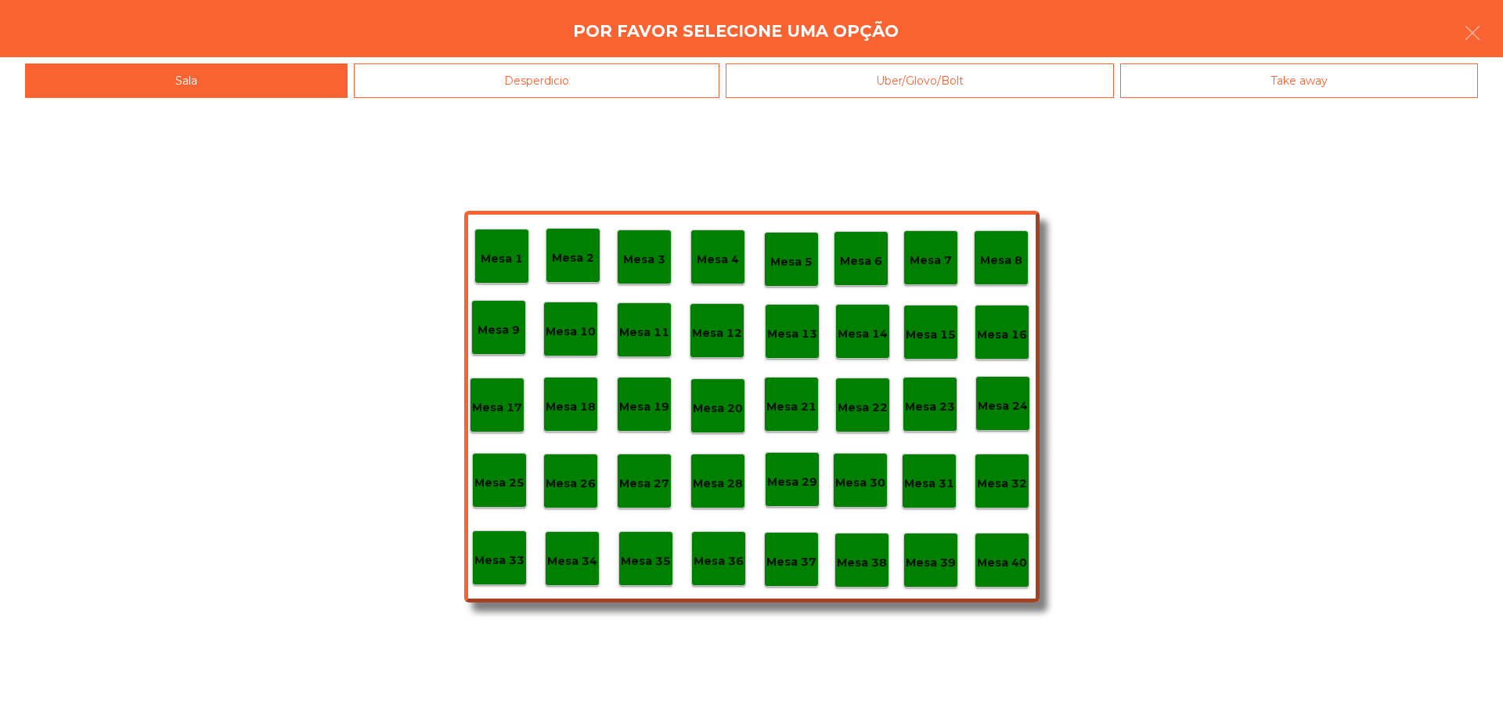
click at [921, 543] on div "Mesa 39" at bounding box center [930, 559] width 55 height 55
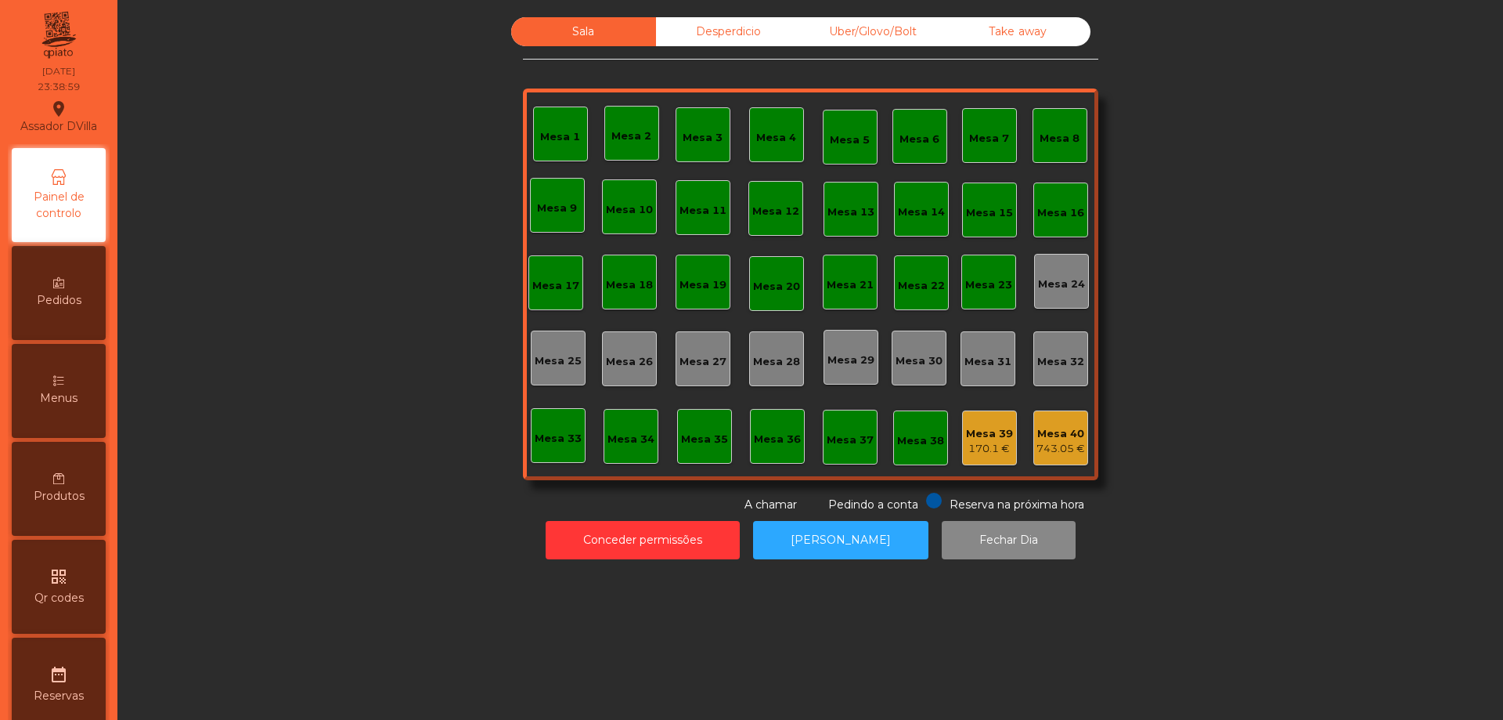
click at [1048, 433] on div "Mesa 40" at bounding box center [1061, 434] width 49 height 16
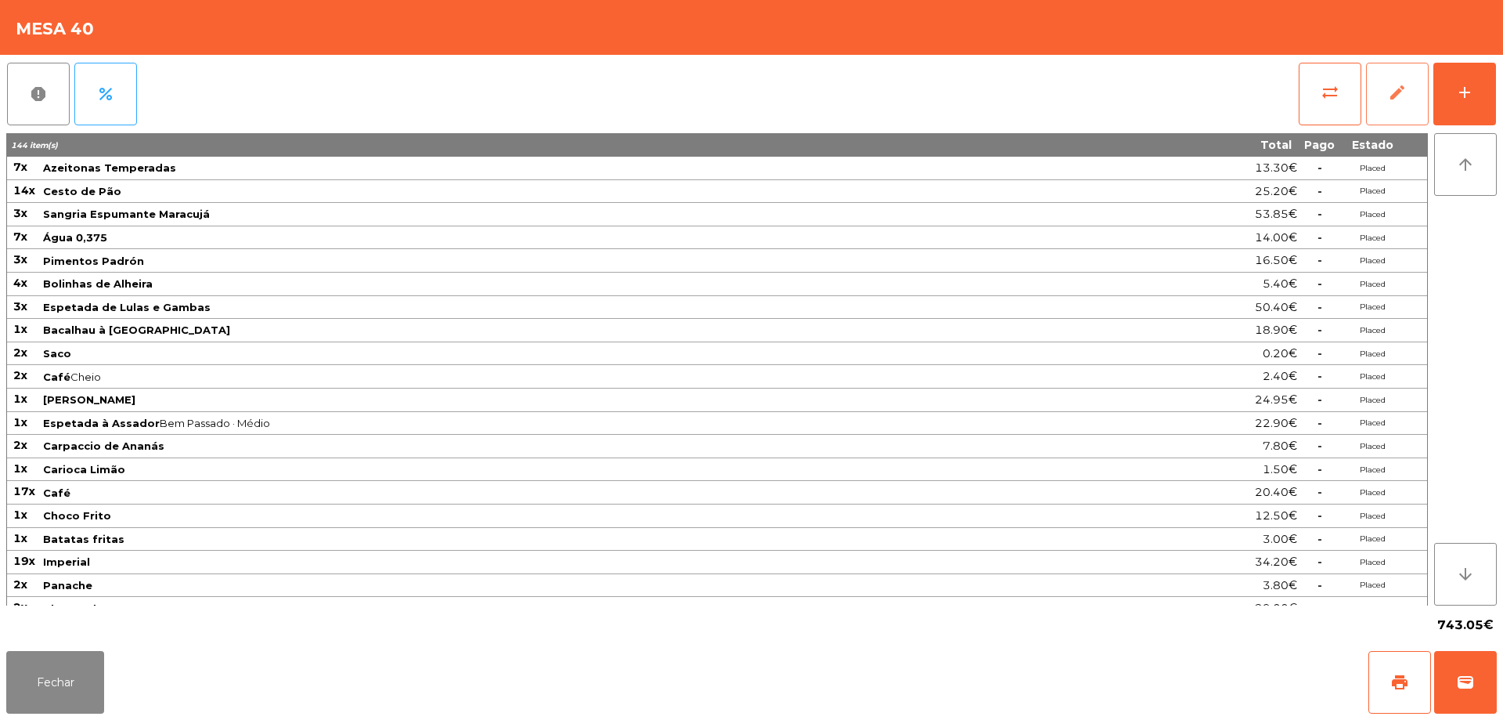
click at [1393, 100] on span "edit" at bounding box center [1397, 92] width 19 height 19
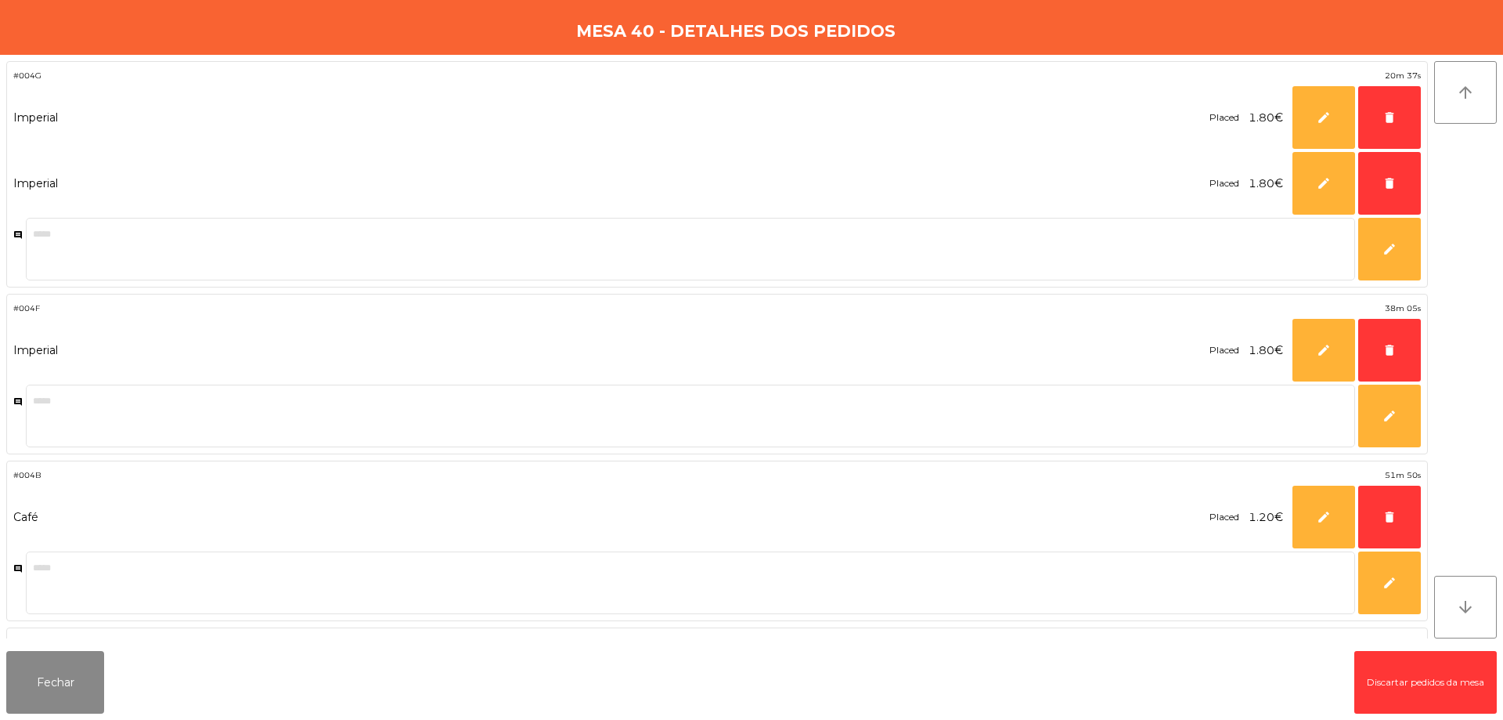
click at [1405, 688] on button "Discartar pedidos da mesa" at bounding box center [1425, 682] width 142 height 63
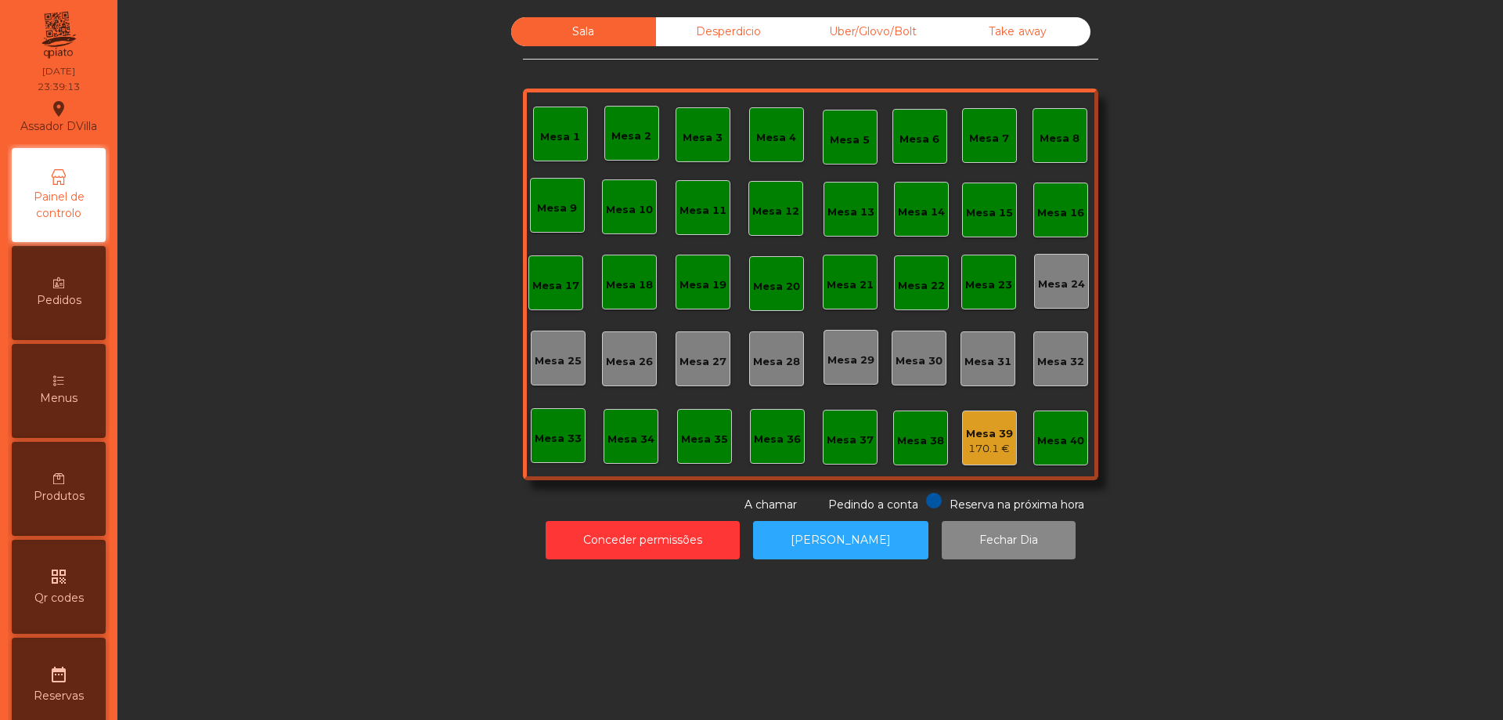
click at [742, 23] on div "Desperdicio" at bounding box center [728, 31] width 145 height 29
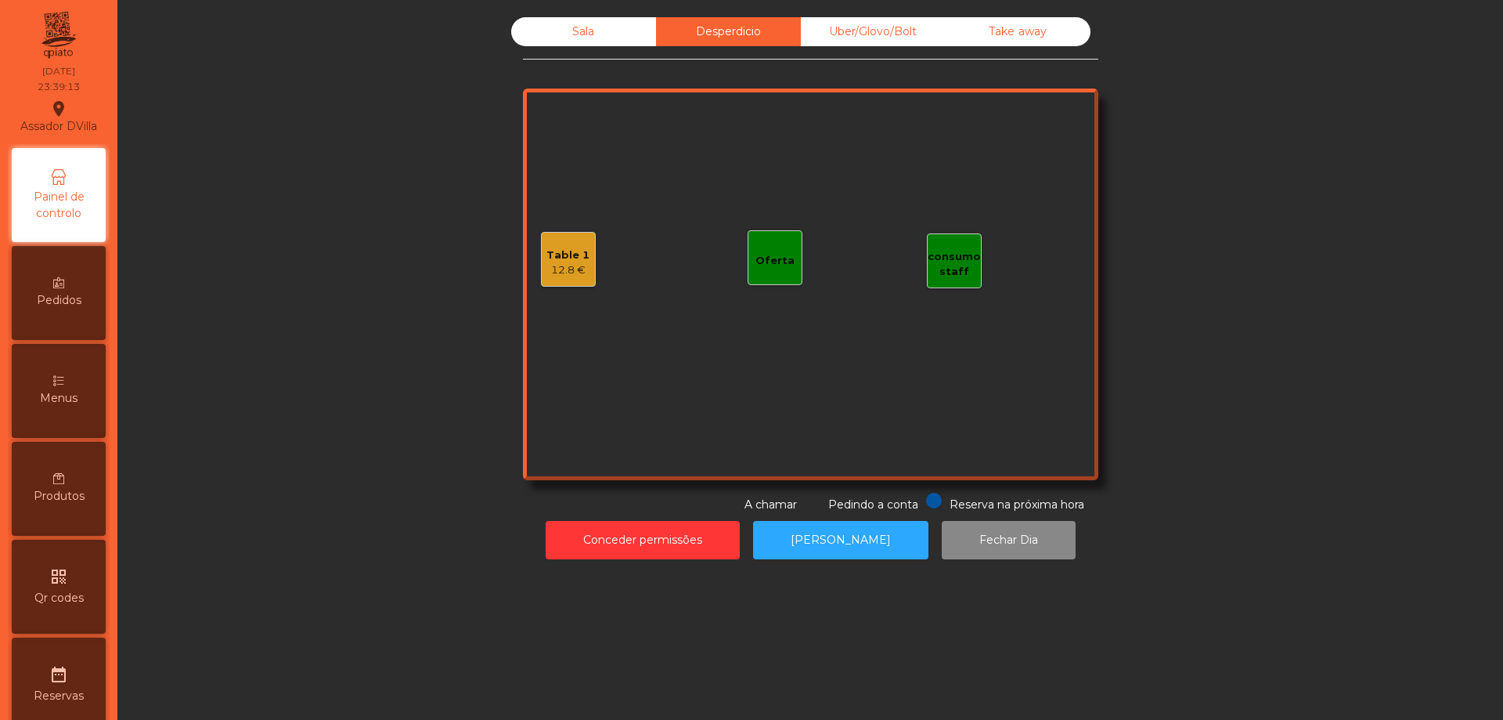
click at [834, 32] on div "Uber/Glovo/Bolt" at bounding box center [873, 31] width 145 height 29
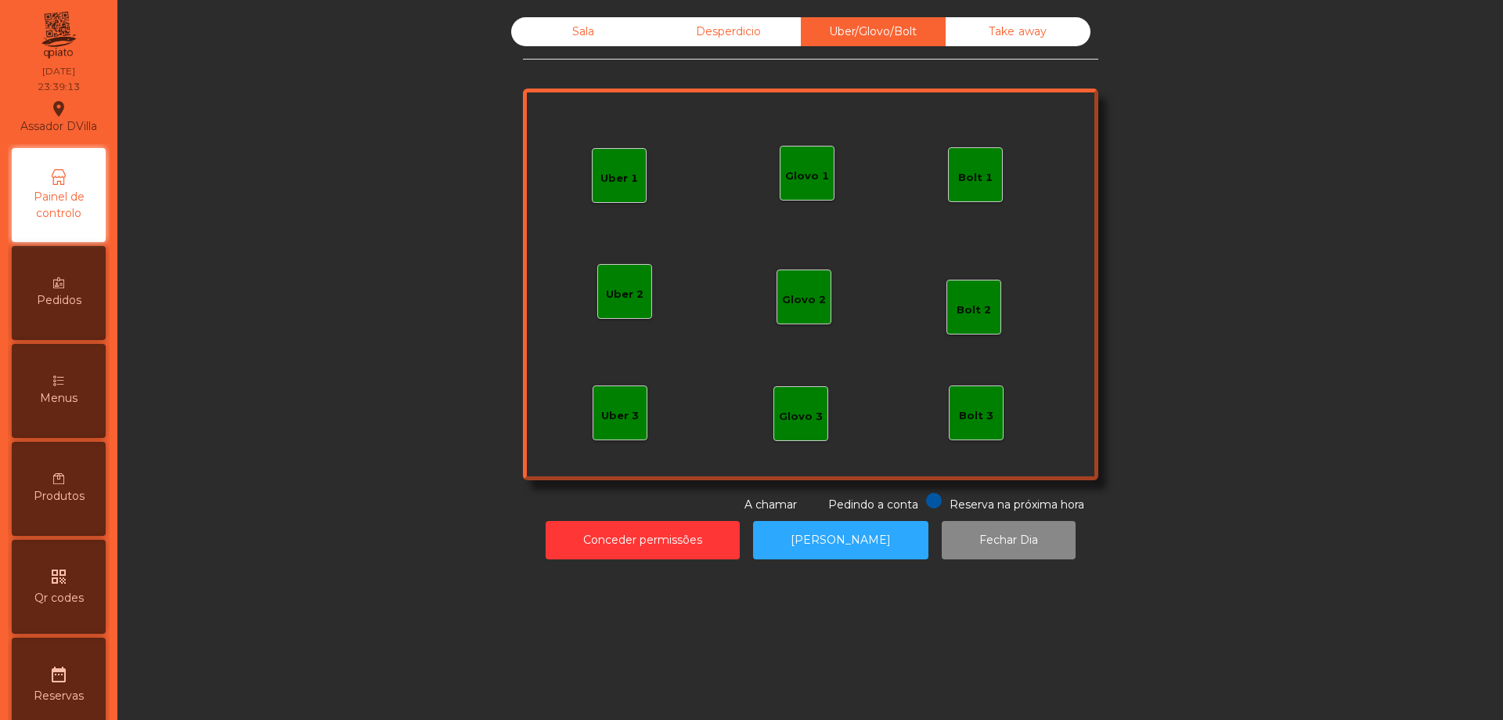
click at [979, 39] on div "Take away" at bounding box center [1018, 31] width 145 height 29
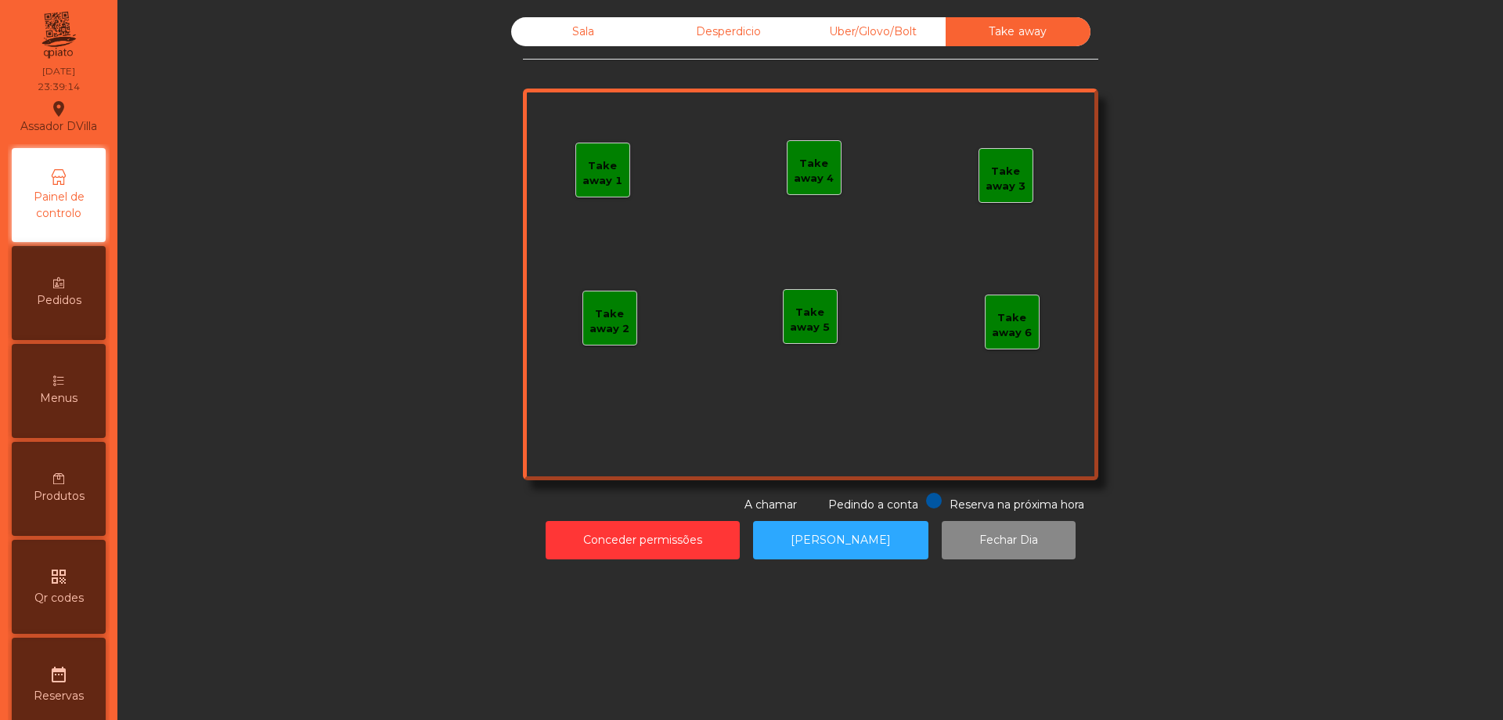
click at [722, 29] on div "Desperdicio" at bounding box center [728, 31] width 145 height 29
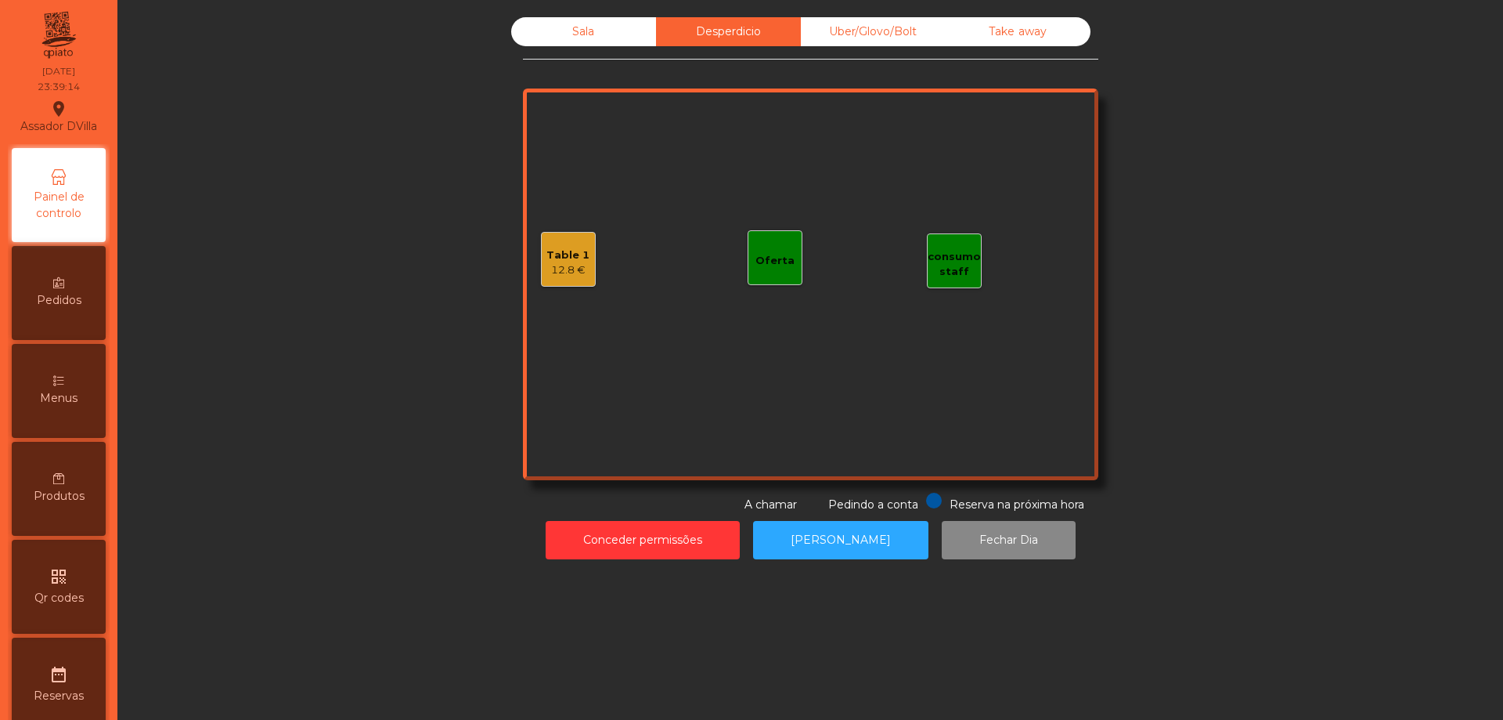
click at [551, 255] on div "Table 1" at bounding box center [567, 255] width 43 height 16
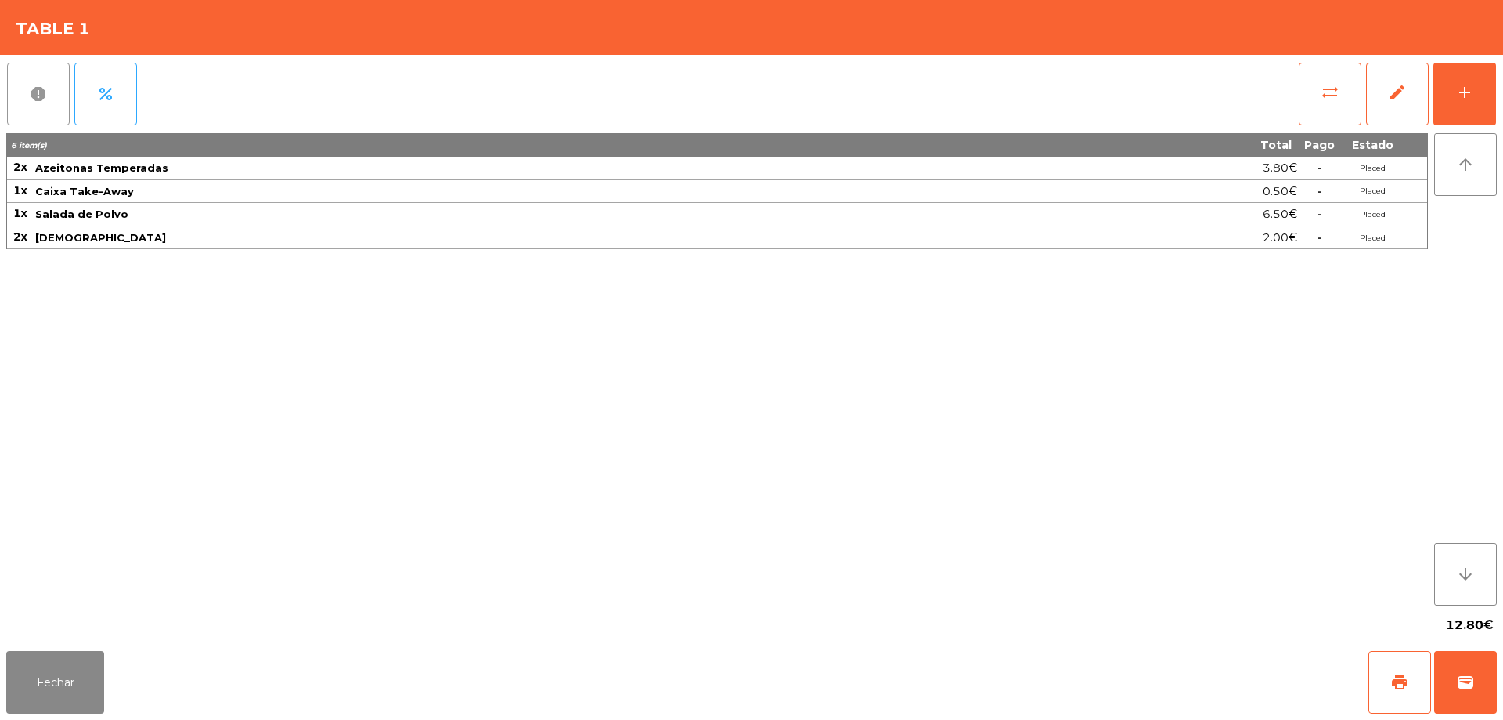
click at [62, 92] on button "report" at bounding box center [38, 94] width 63 height 63
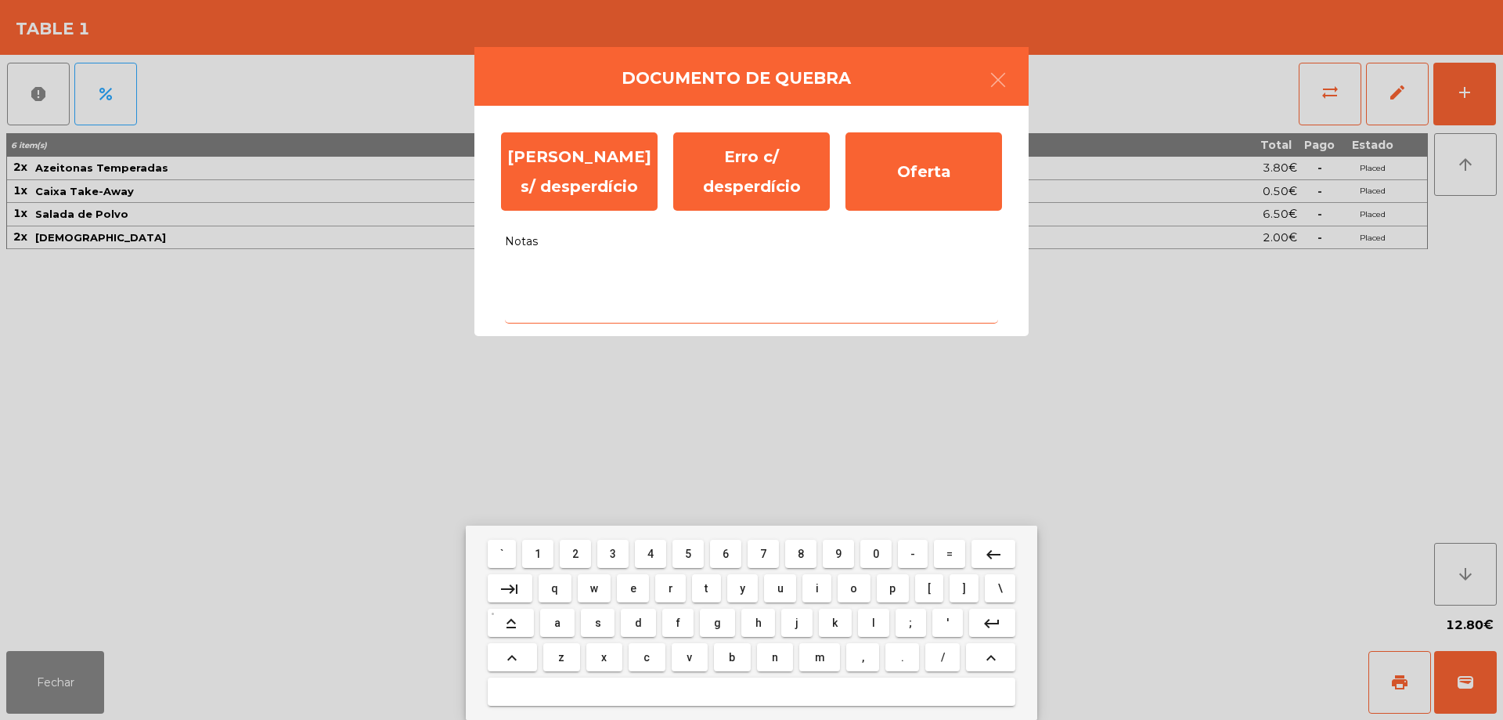
click at [667, 321] on textarea "Notas" at bounding box center [751, 290] width 493 height 65
click at [778, 594] on button "u" at bounding box center [780, 588] width 32 height 28
type textarea "*"
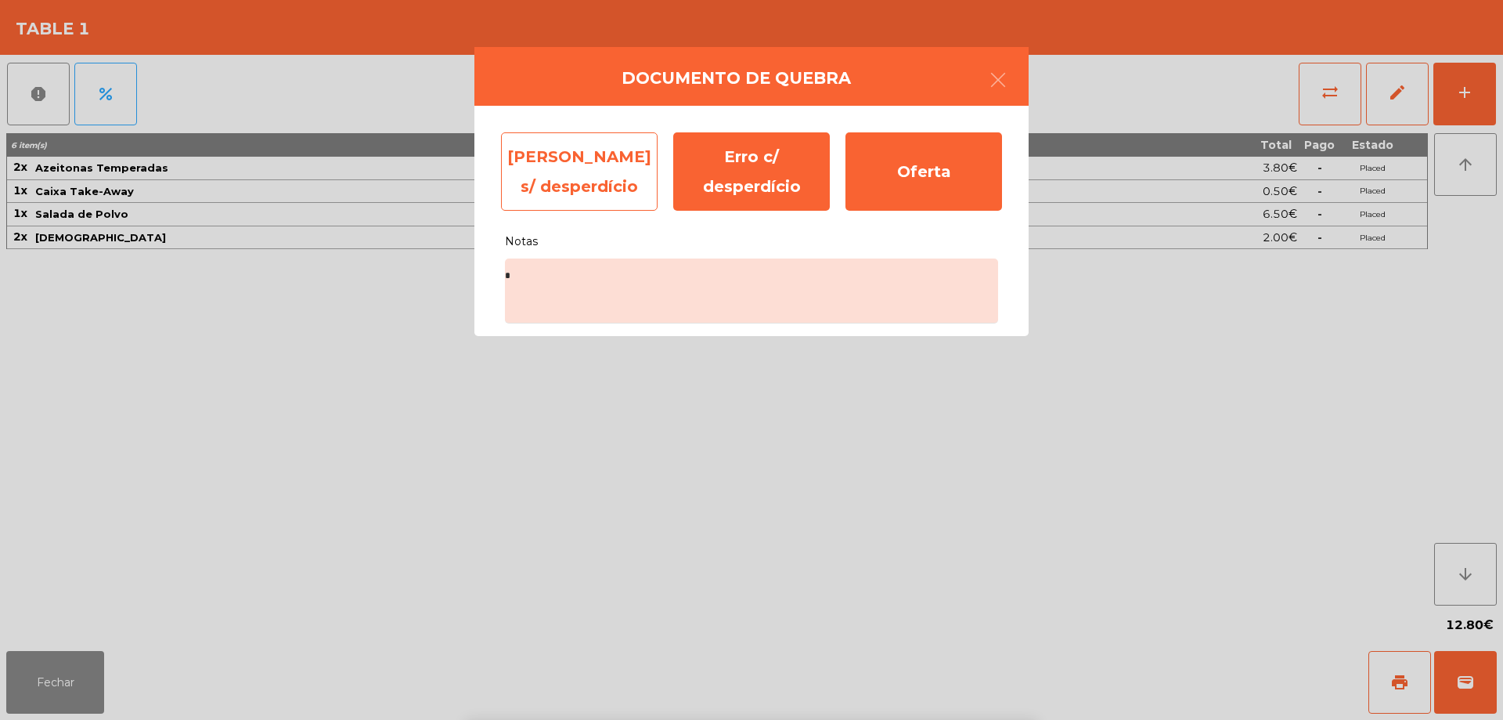
click at [601, 198] on div "[PERSON_NAME] s/ desperdício" at bounding box center [579, 171] width 157 height 78
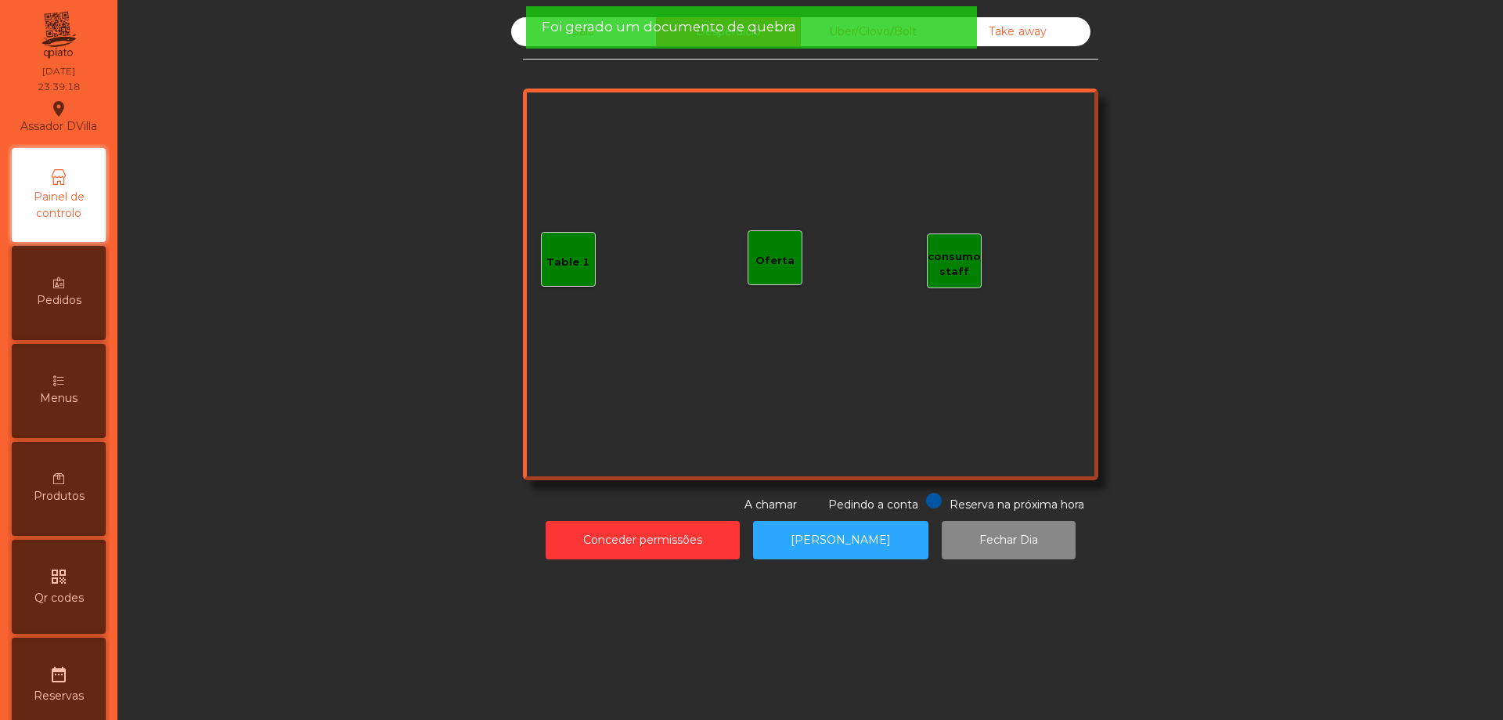
click at [511, 28] on div "Sala" at bounding box center [583, 31] width 145 height 29
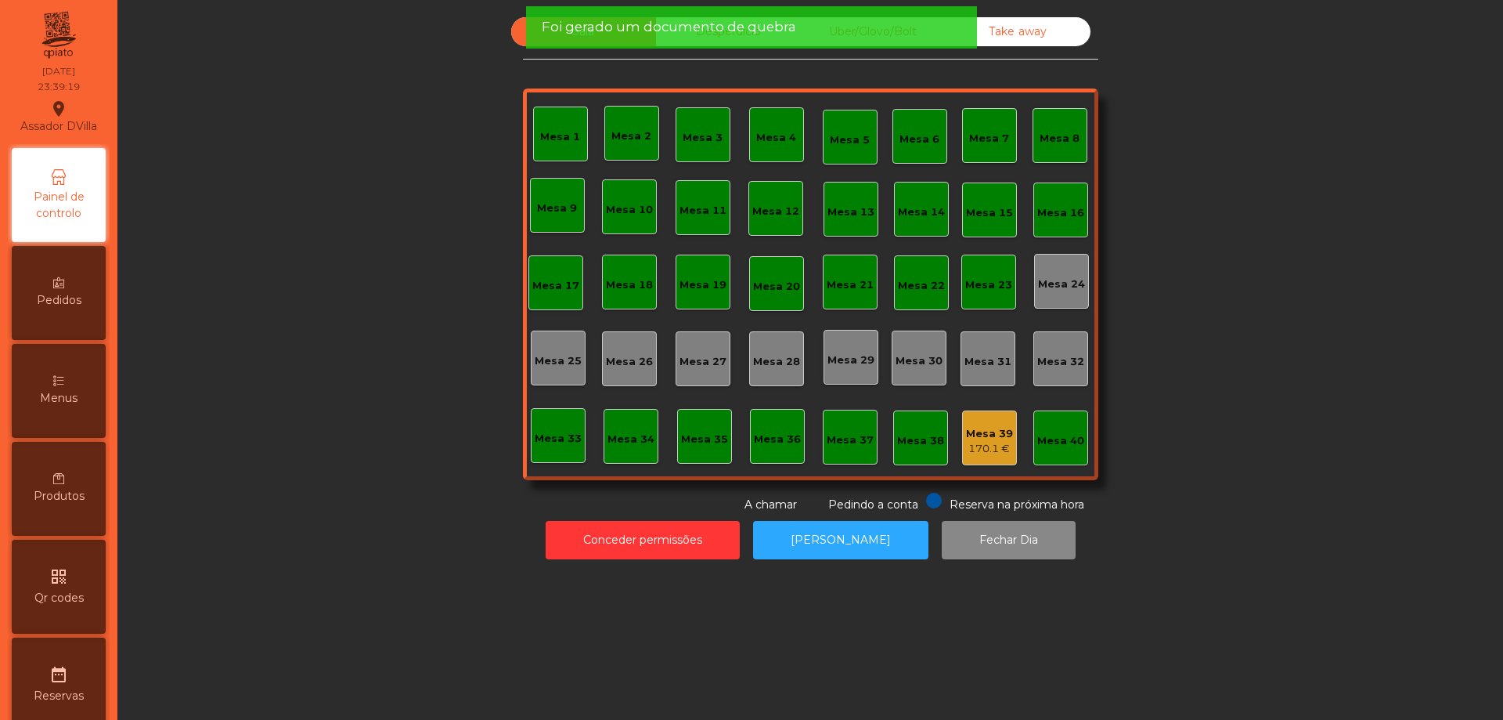
click at [972, 422] on div "Mesa 39 170.1 €" at bounding box center [989, 438] width 47 height 37
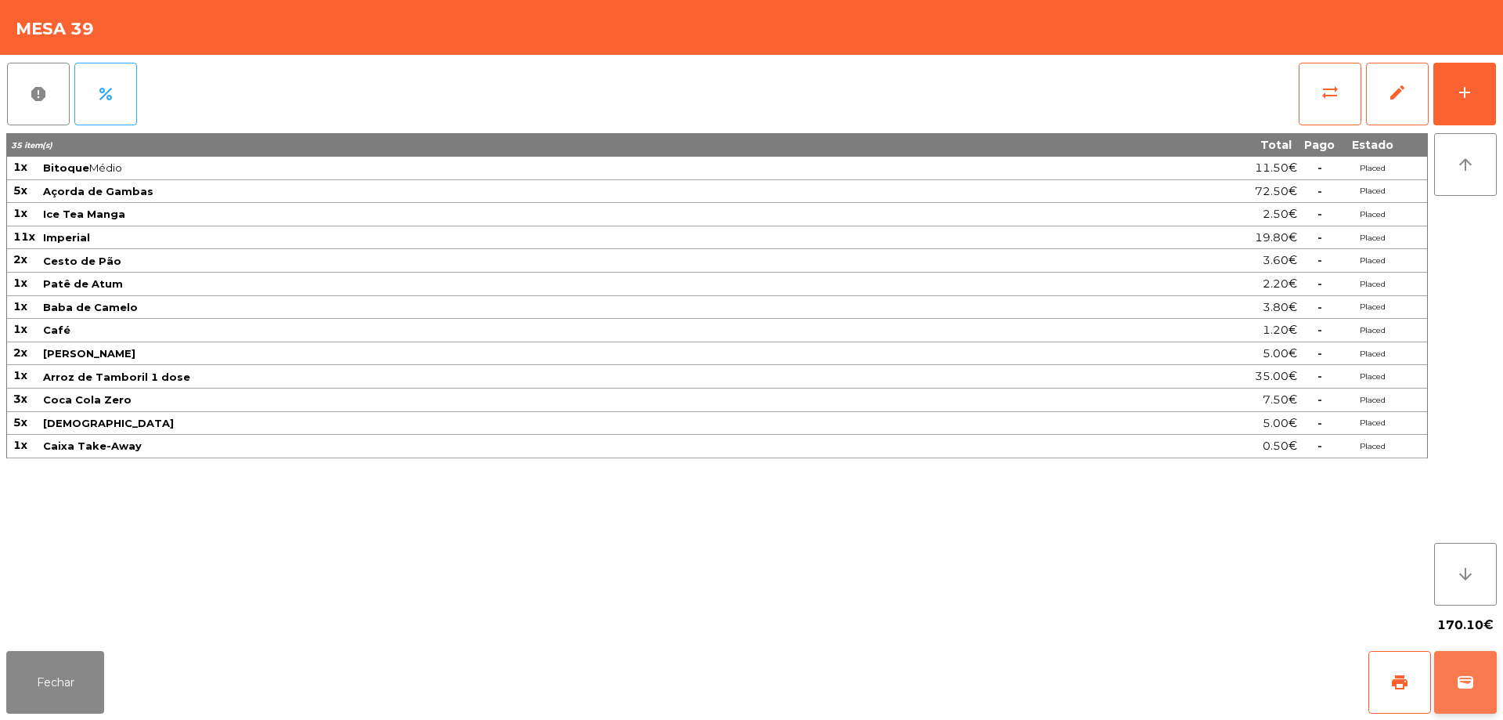
click at [1466, 662] on button "wallet" at bounding box center [1465, 682] width 63 height 63
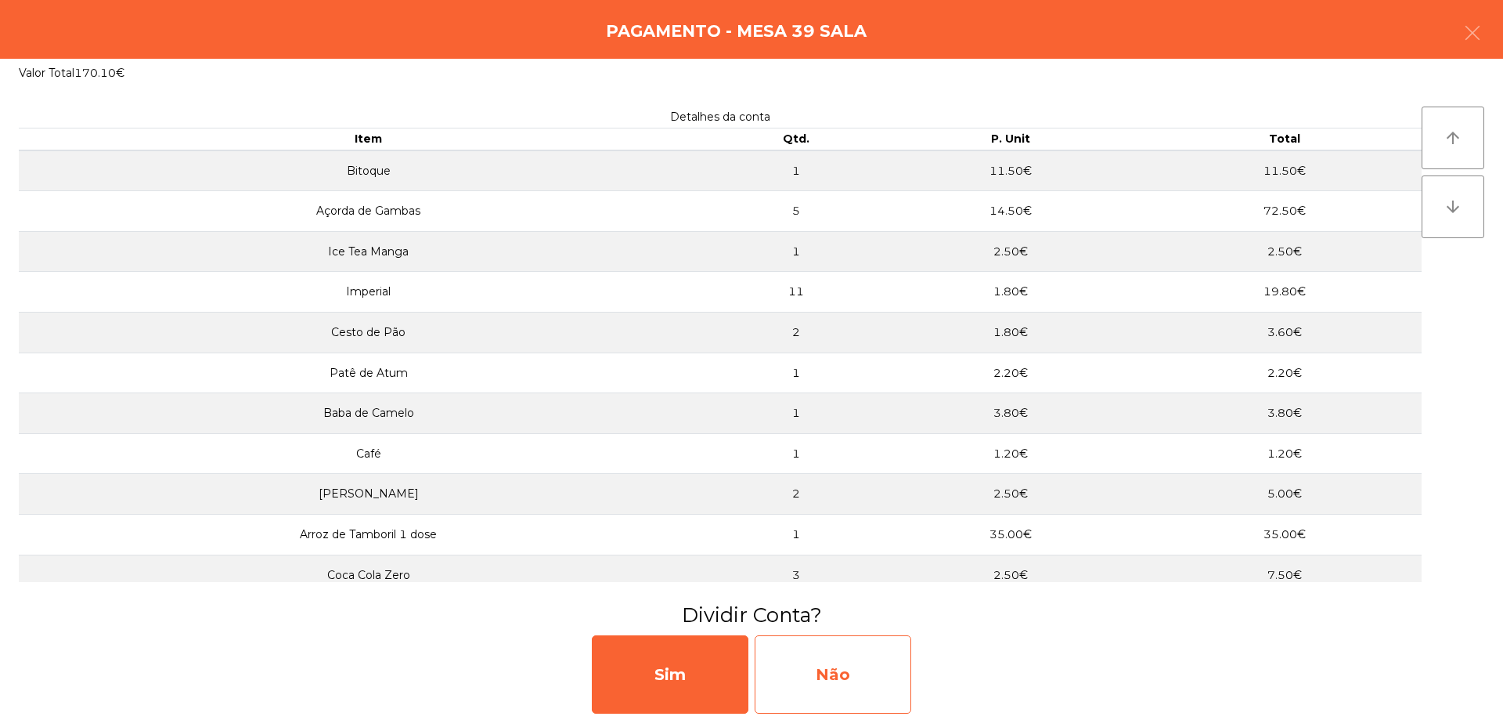
click at [815, 663] on div "Não" at bounding box center [833, 674] width 157 height 78
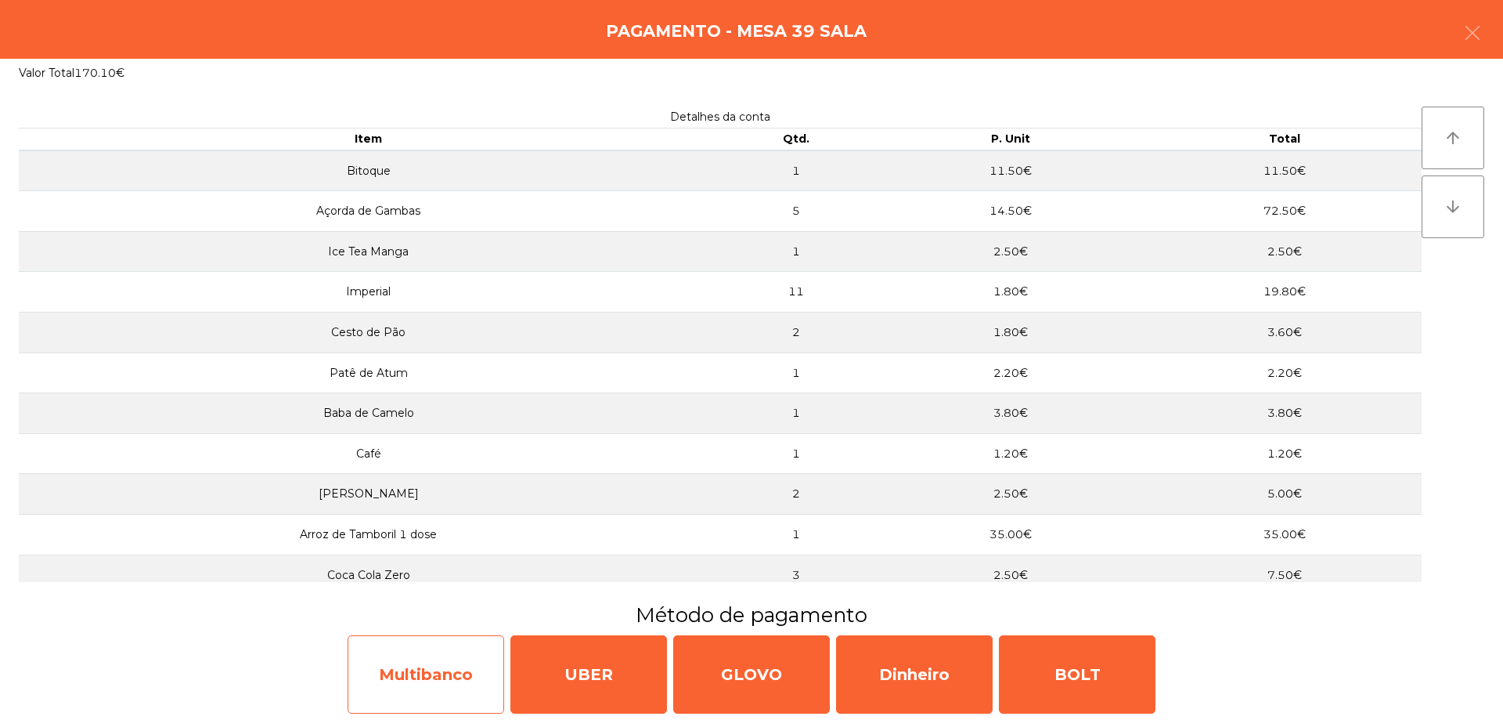
click at [378, 655] on div "Multibanco" at bounding box center [426, 674] width 157 height 78
select select "**"
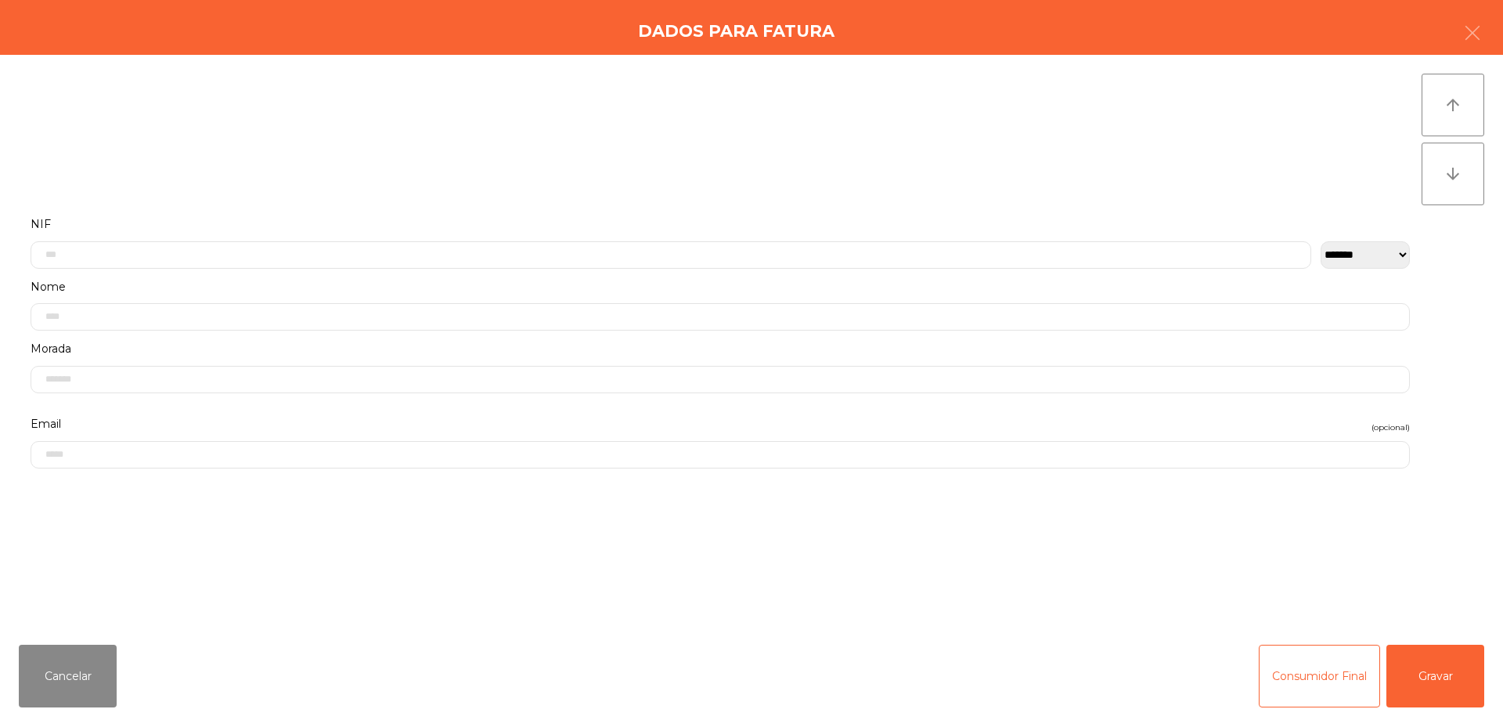
click at [240, 233] on div "**********" at bounding box center [721, 241] width 1380 height 55
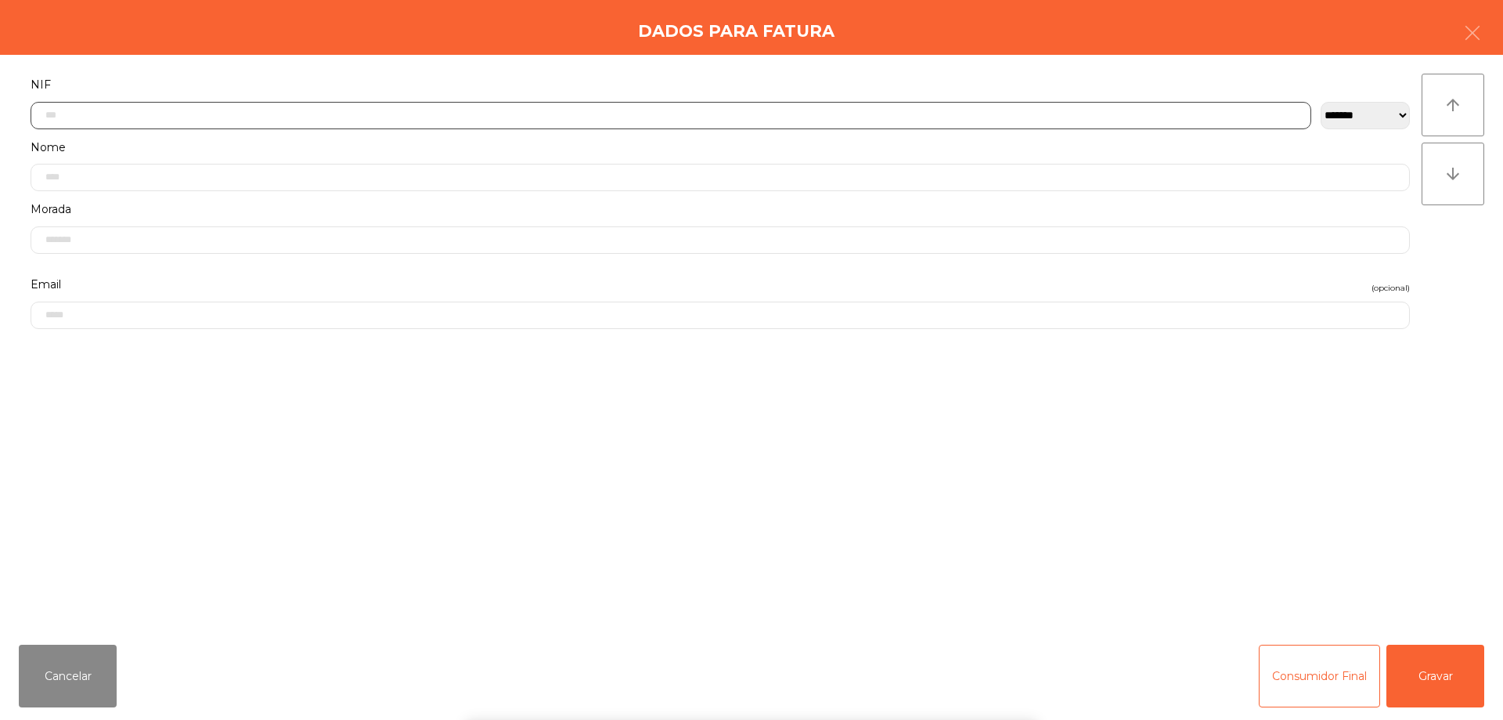
click at [105, 111] on input "text" at bounding box center [671, 115] width 1281 height 27
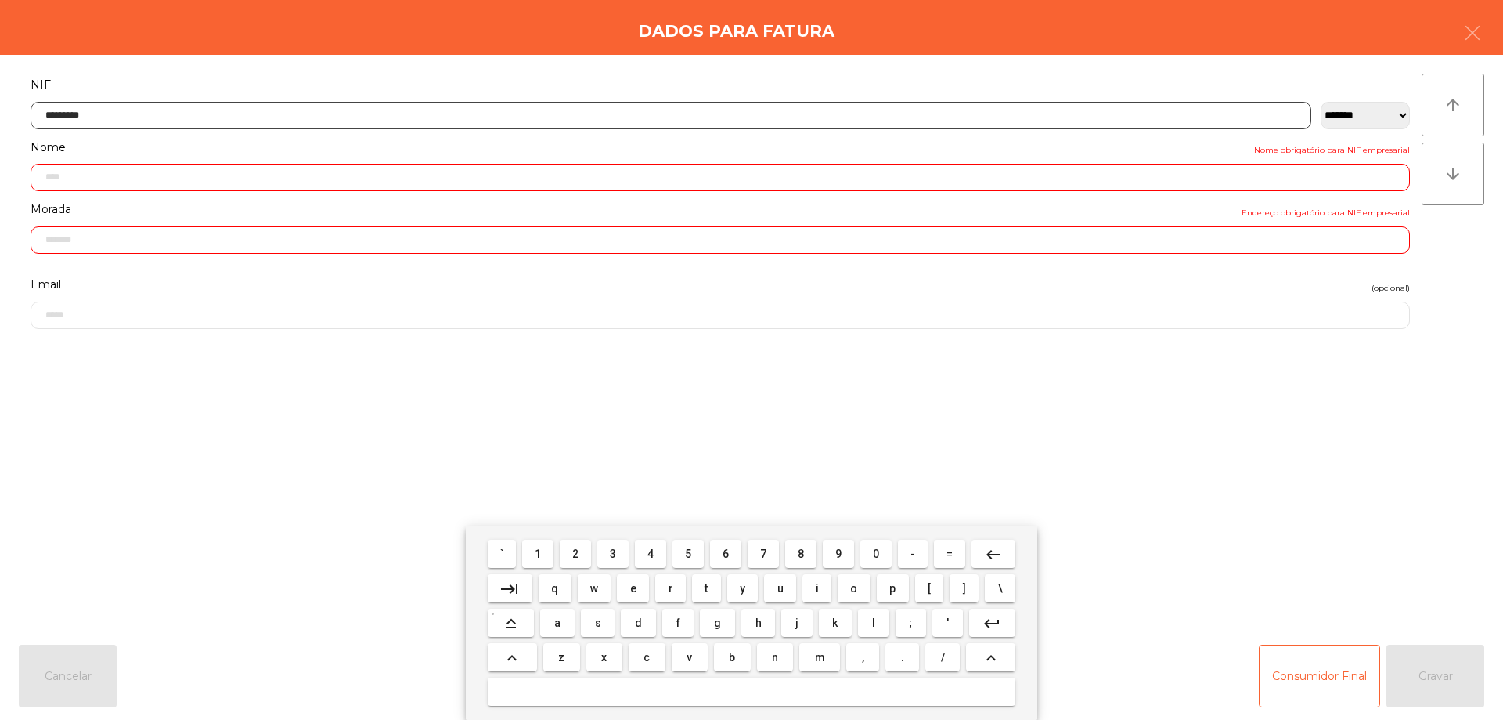
type input "*********"
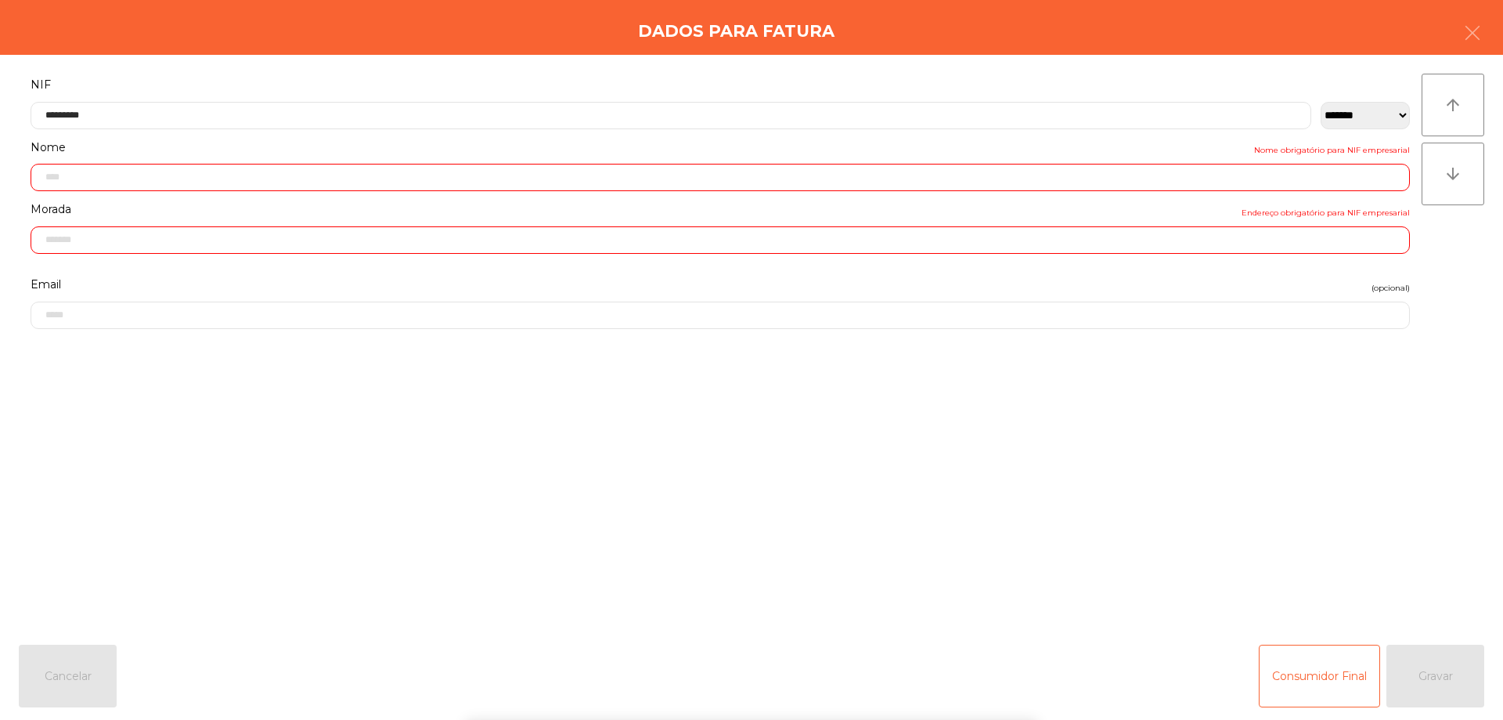
click at [220, 211] on label "Morada Endereço obrigatório para NIF empresarial" at bounding box center [721, 209] width 1380 height 21
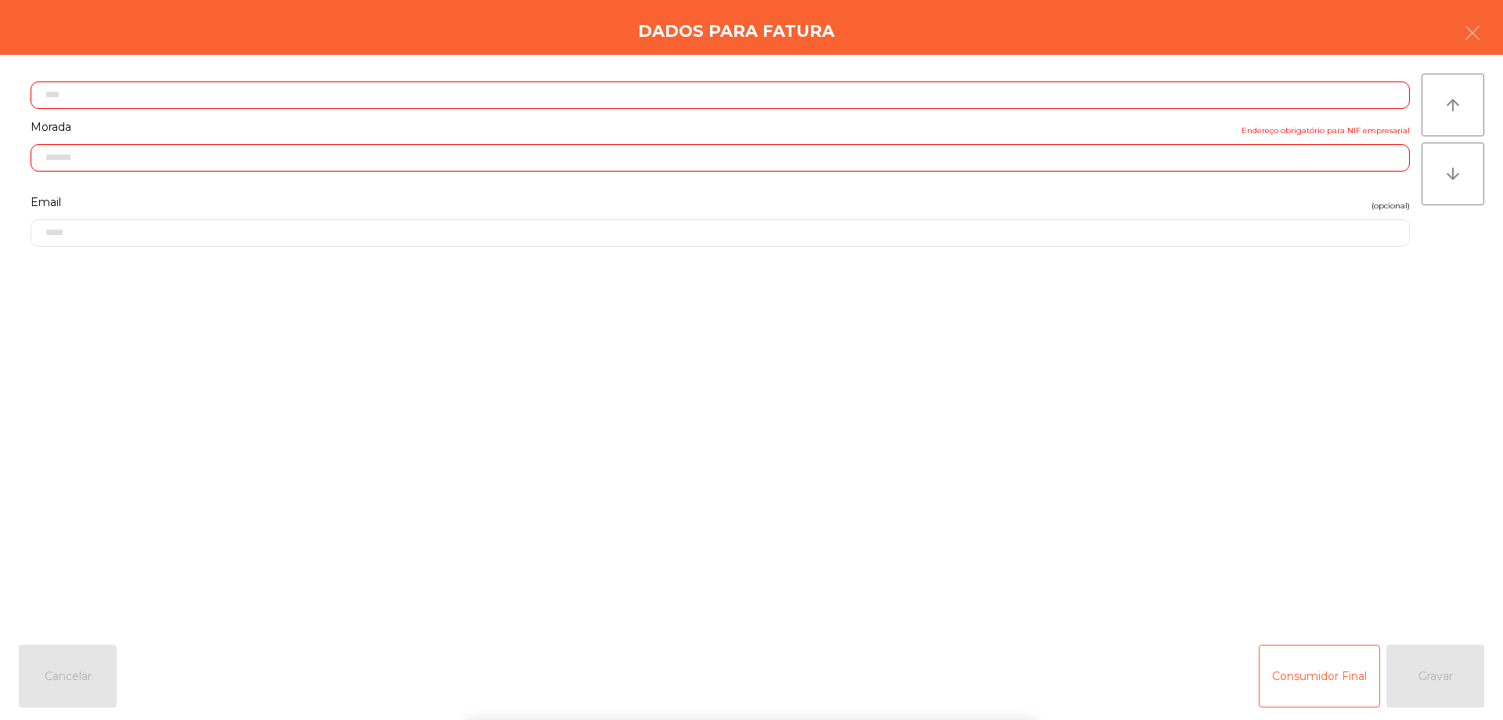
scroll to position [267, 0]
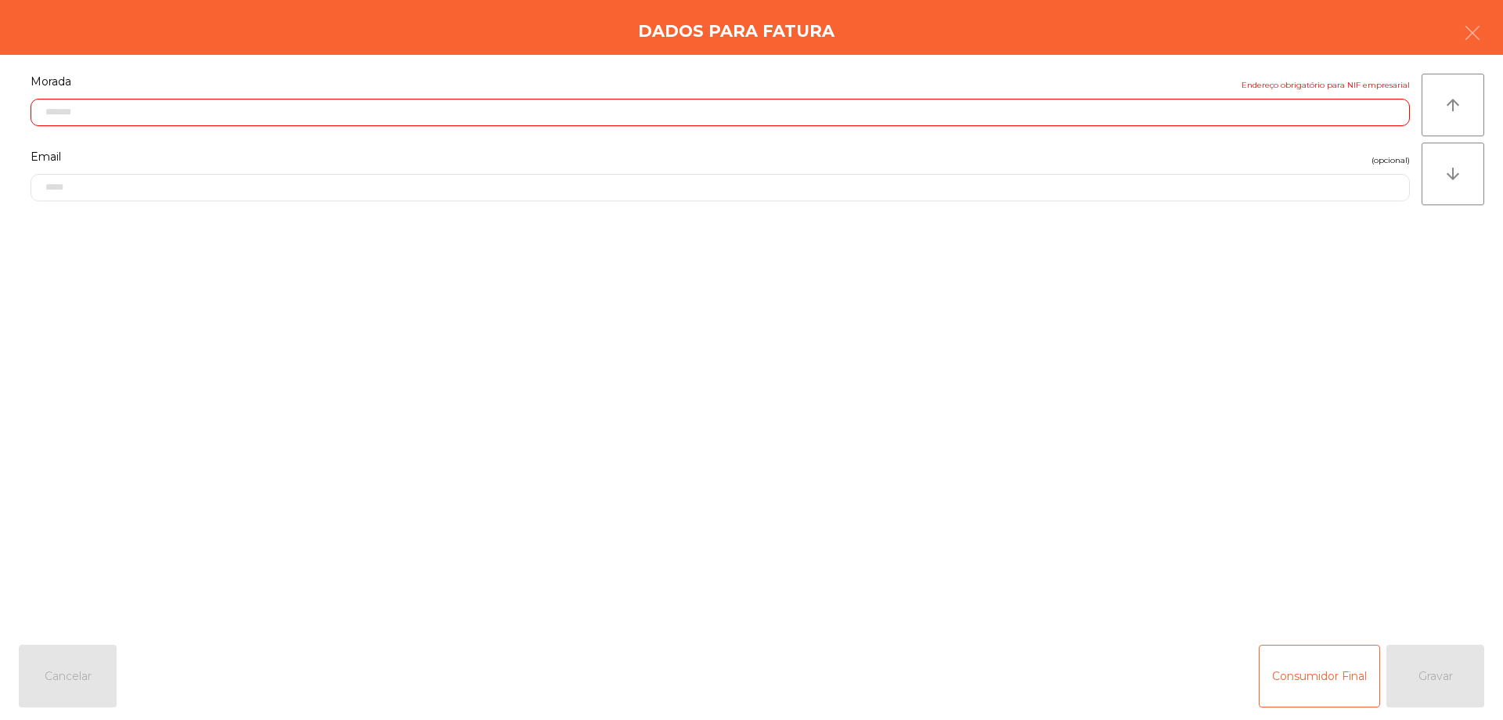
click at [320, 462] on form "**********" at bounding box center [720, 216] width 1403 height 539
type input "**********"
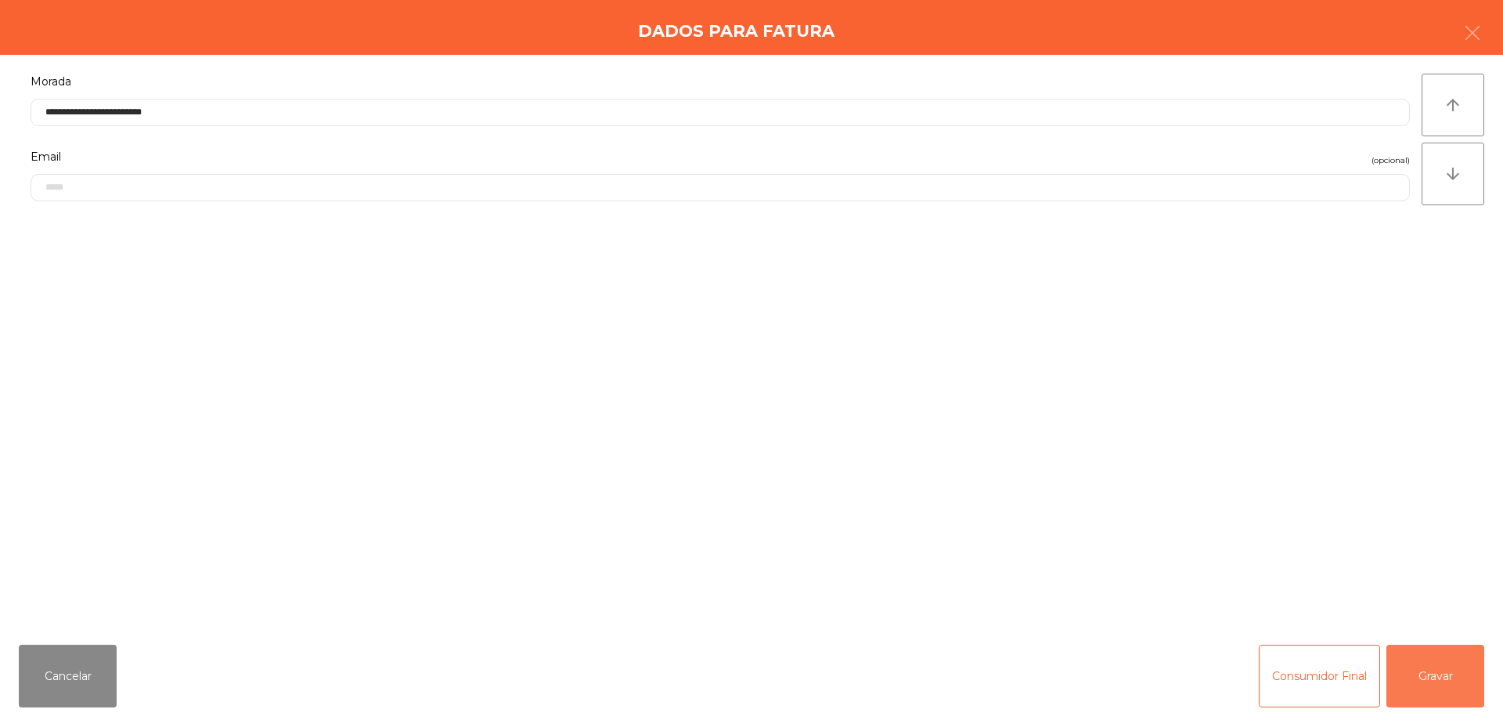
click at [1436, 656] on button "Gravar" at bounding box center [1436, 675] width 98 height 63
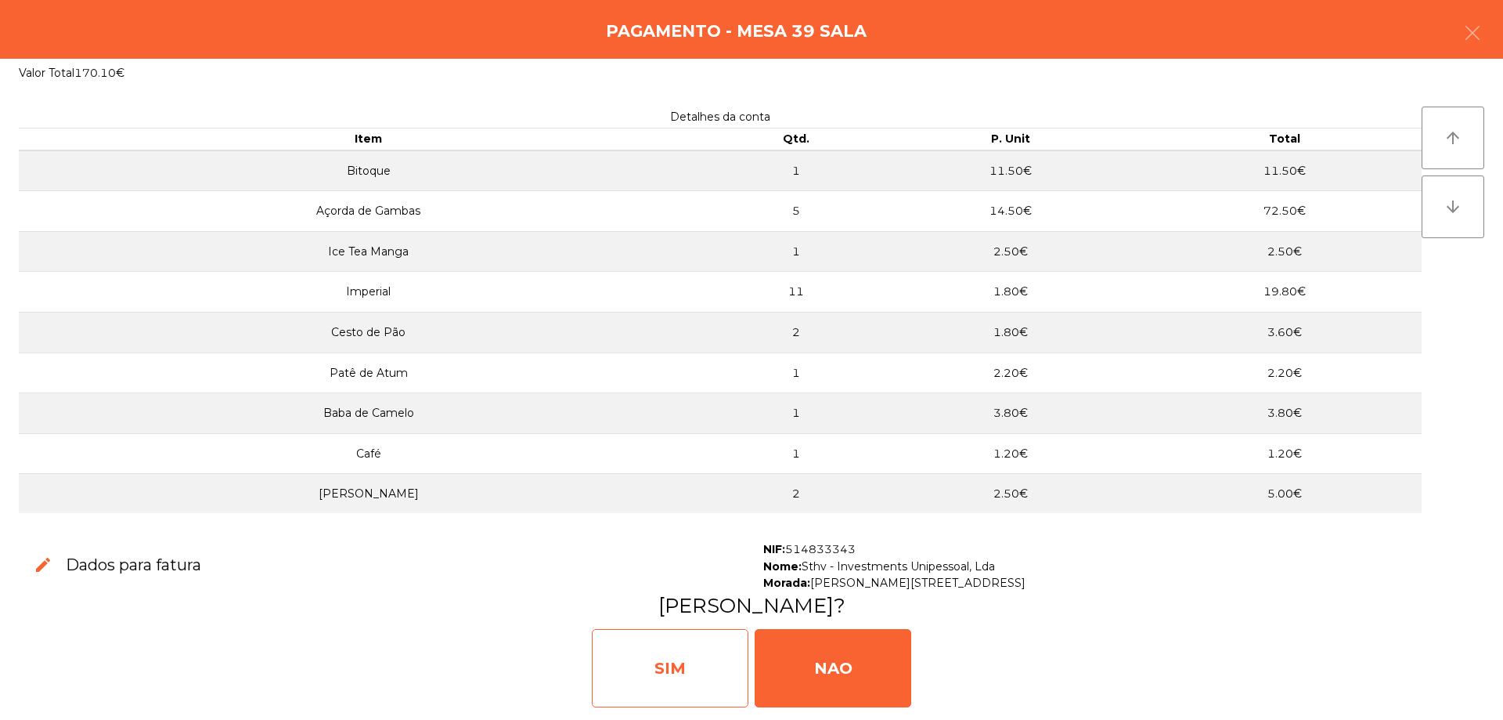
click at [673, 647] on div "SIM" at bounding box center [670, 668] width 157 height 78
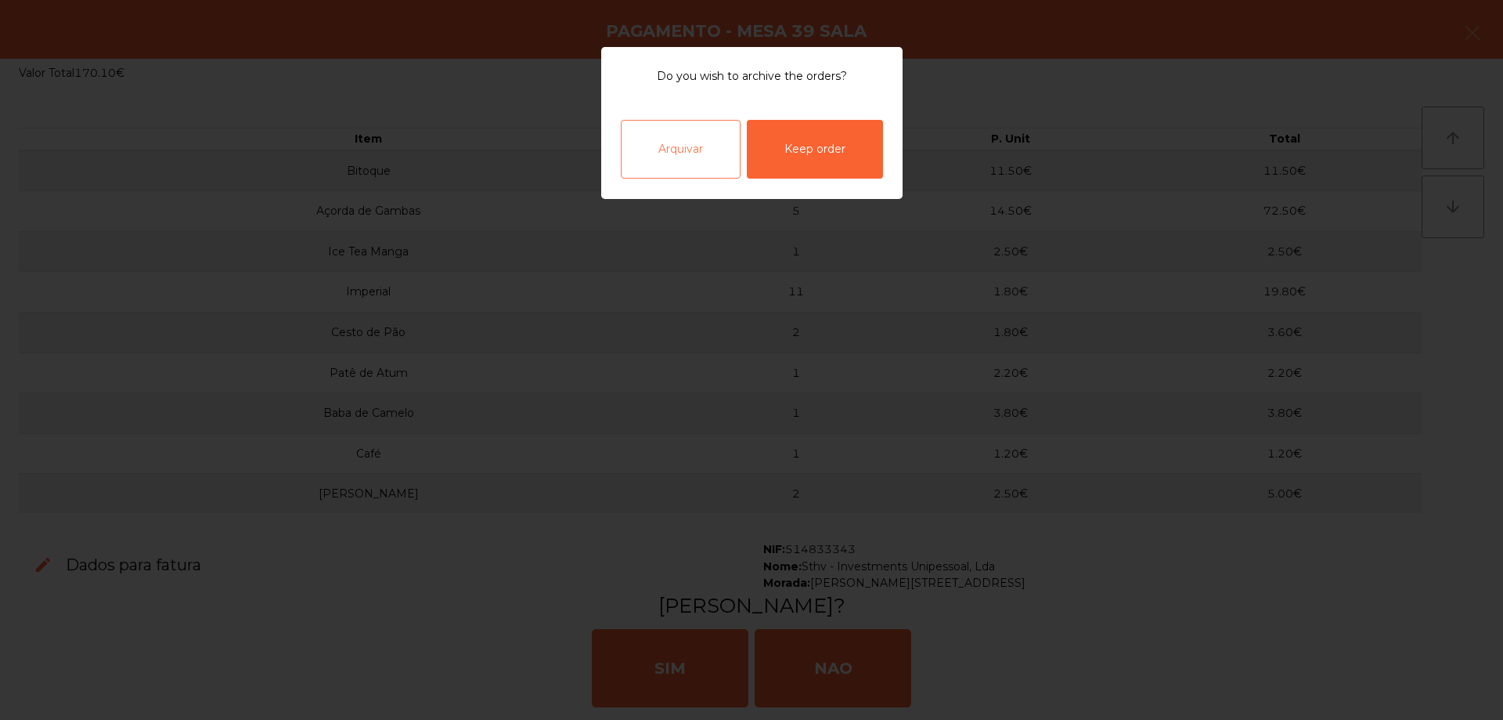
click at [695, 145] on div "Arquivar" at bounding box center [681, 149] width 120 height 59
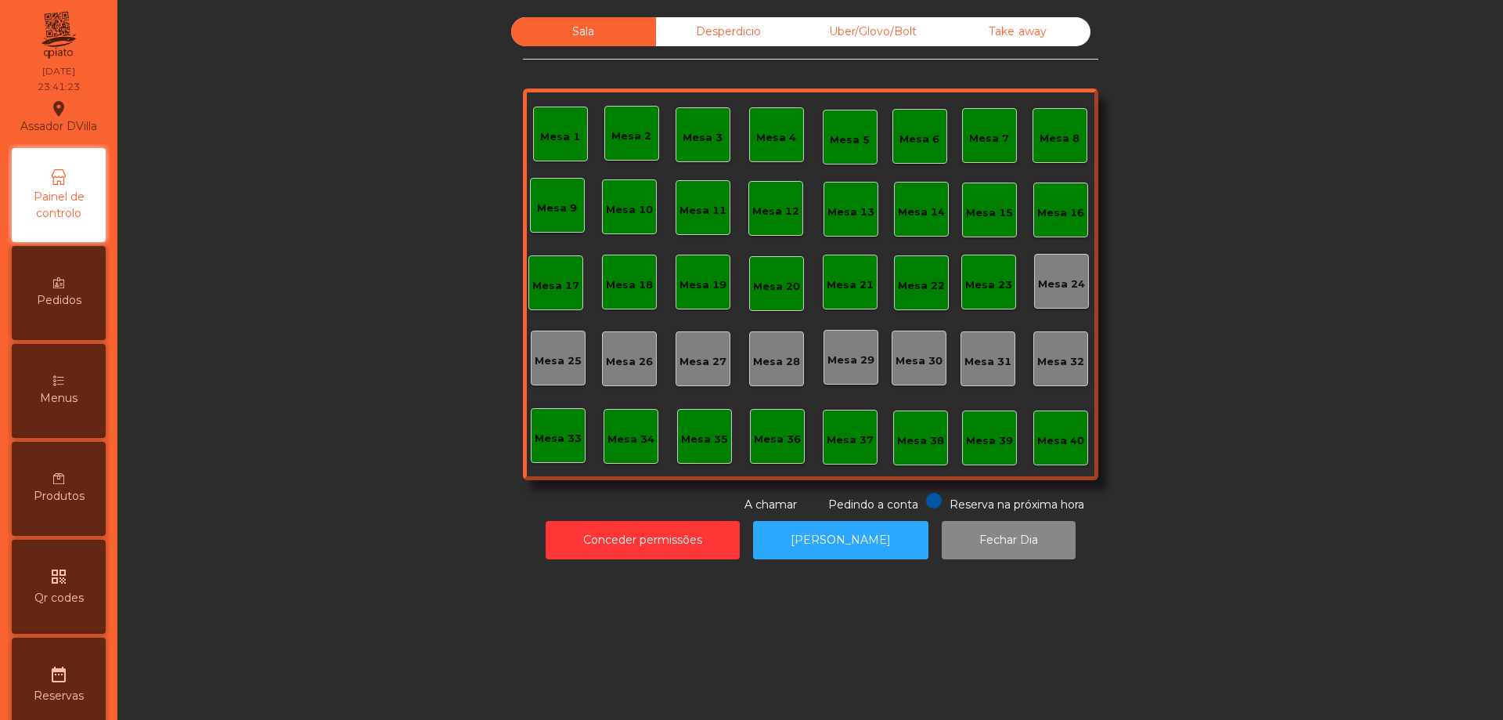
click at [707, 30] on div "Desperdicio" at bounding box center [728, 31] width 145 height 29
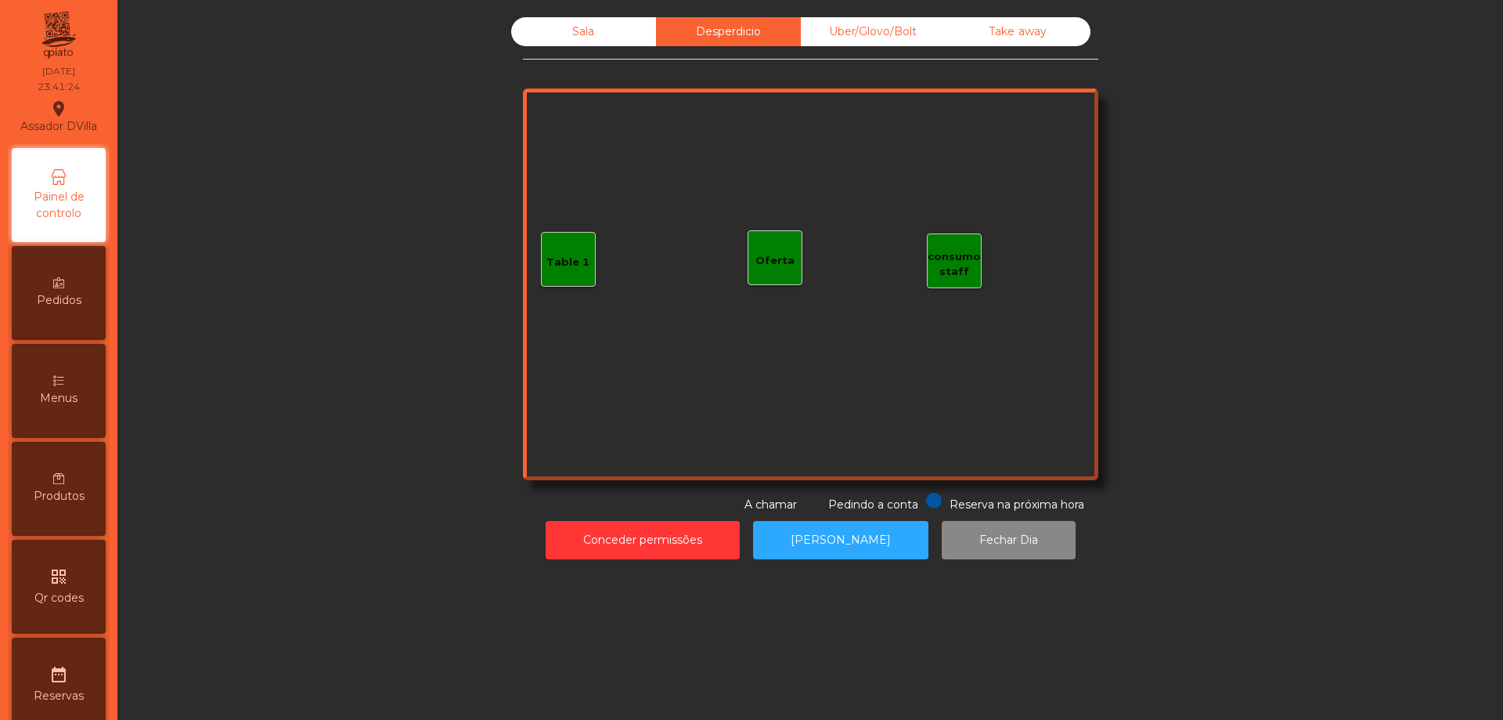
click at [570, 31] on div "Sala" at bounding box center [583, 31] width 145 height 29
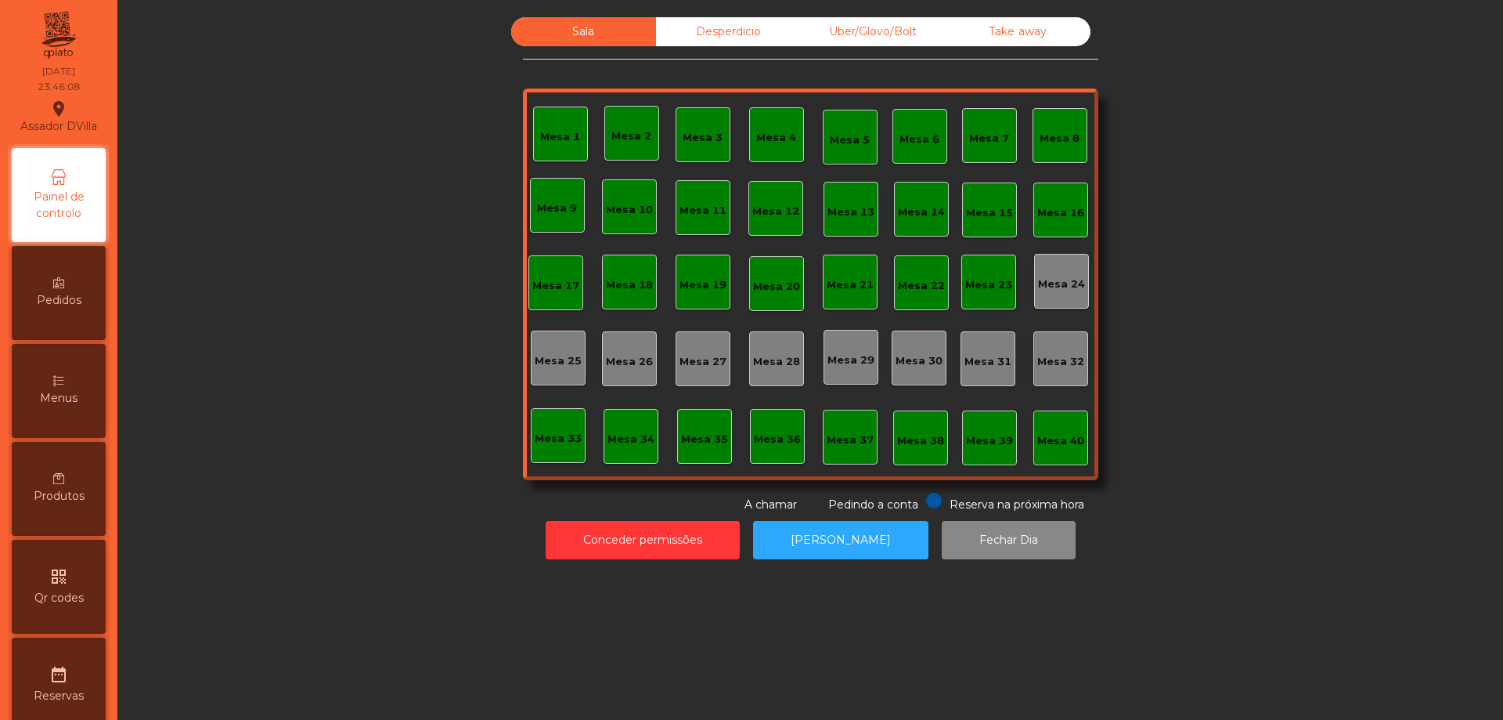
click at [709, 31] on div "Desperdicio" at bounding box center [728, 31] width 145 height 29
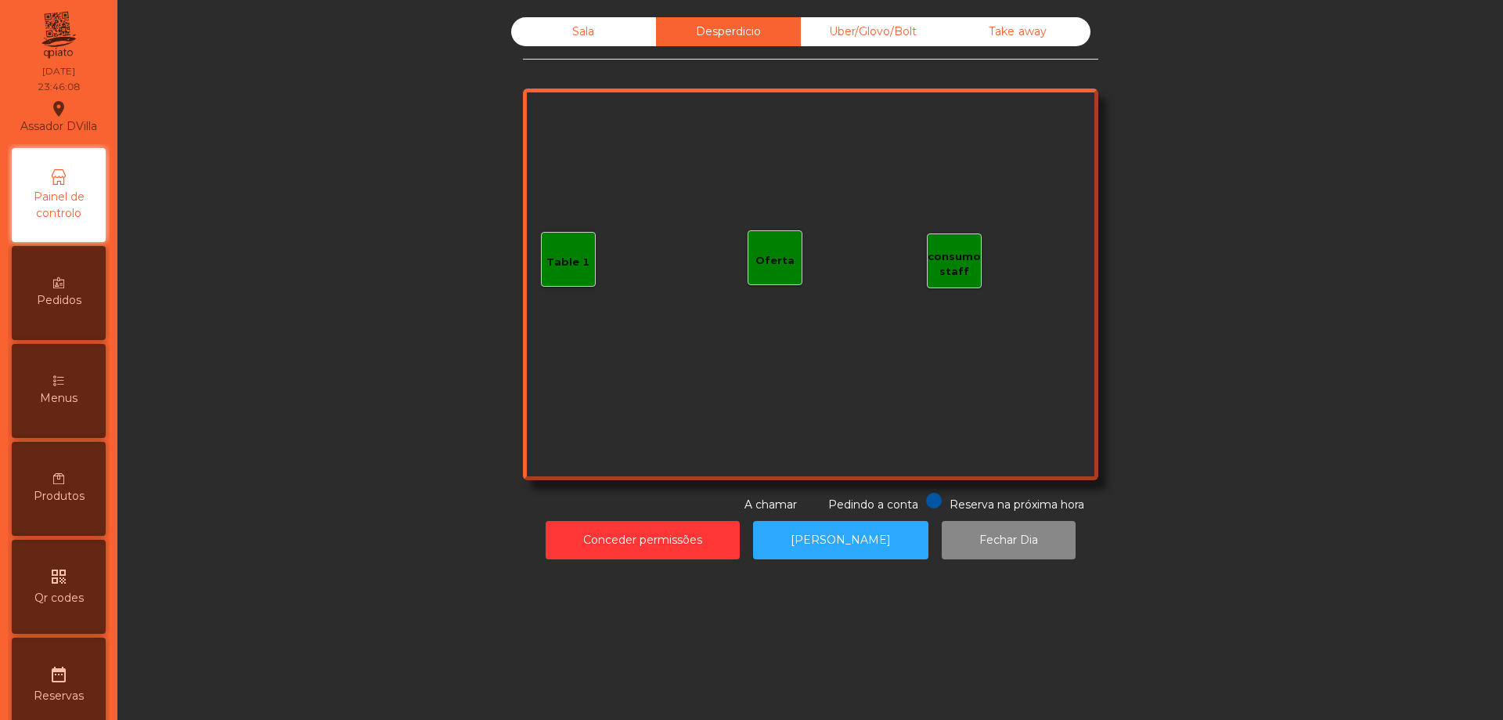
drag, startPoint x: 835, startPoint y: 38, endPoint x: 920, endPoint y: 36, distance: 85.4
click at [835, 38] on div "Uber/Glovo/Bolt" at bounding box center [873, 31] width 145 height 29
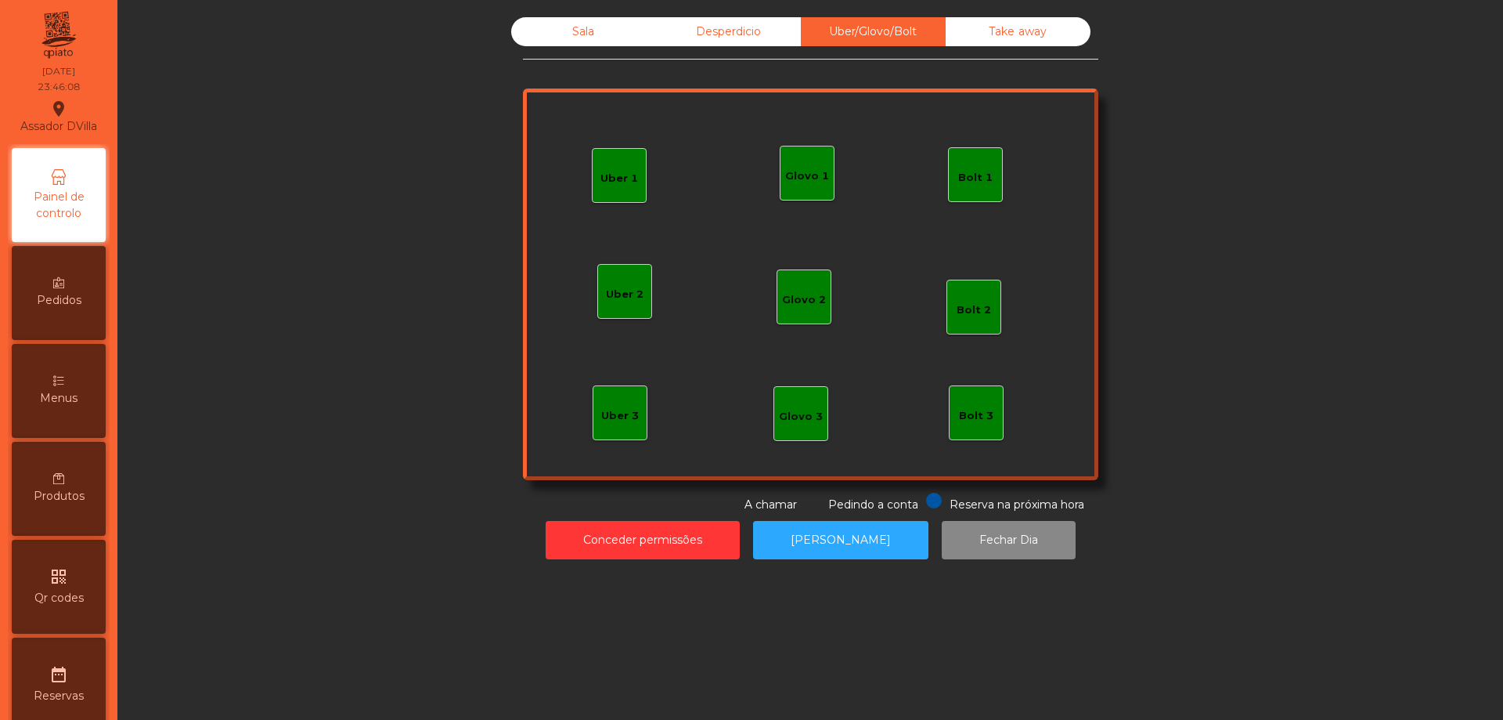
click at [932, 36] on div "Uber/Glovo/Bolt" at bounding box center [873, 31] width 145 height 29
drag, startPoint x: 963, startPoint y: 38, endPoint x: 911, endPoint y: 34, distance: 51.8
click at [956, 38] on div "Take away" at bounding box center [1018, 31] width 145 height 29
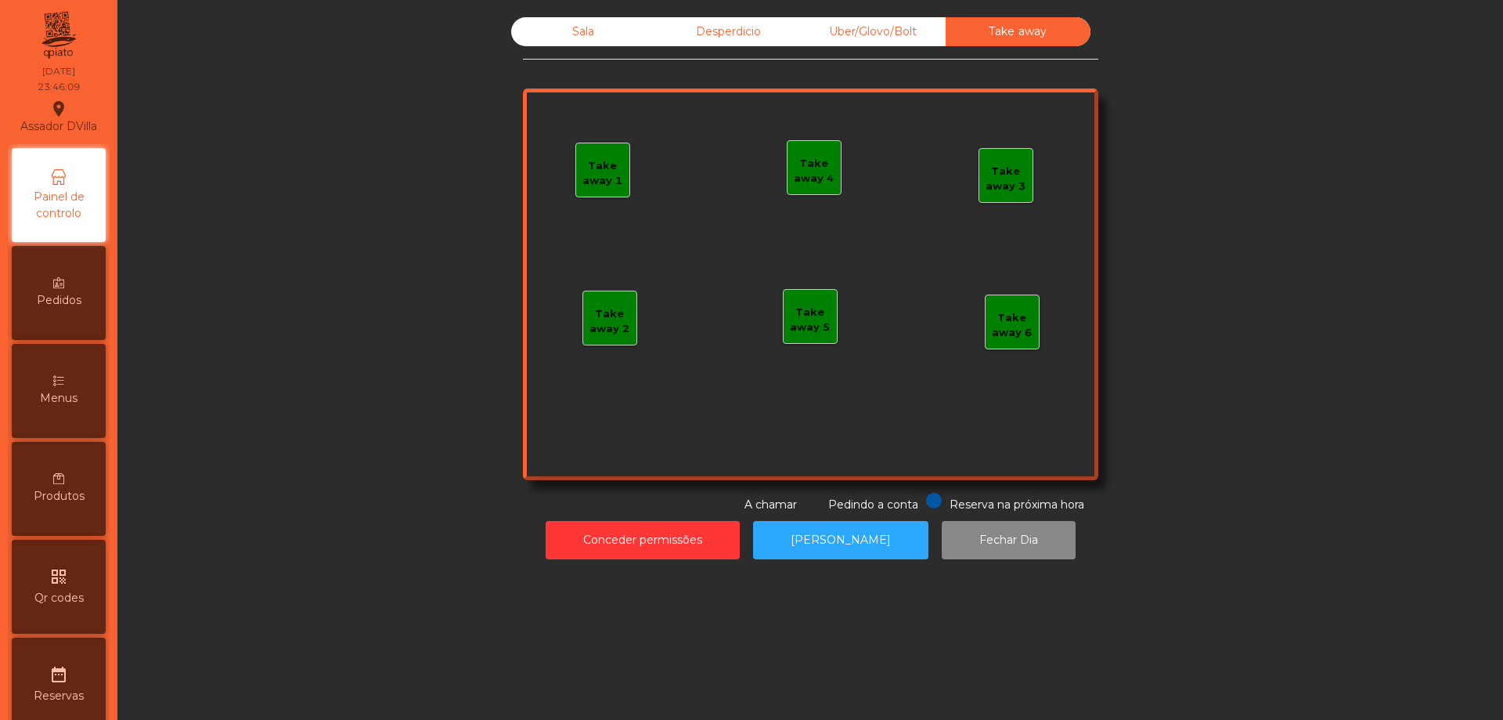
drag, startPoint x: 579, startPoint y: 20, endPoint x: 673, endPoint y: 0, distance: 95.4
click at [580, 20] on div "Sala" at bounding box center [583, 31] width 145 height 29
